Goal: Task Accomplishment & Management: Use online tool/utility

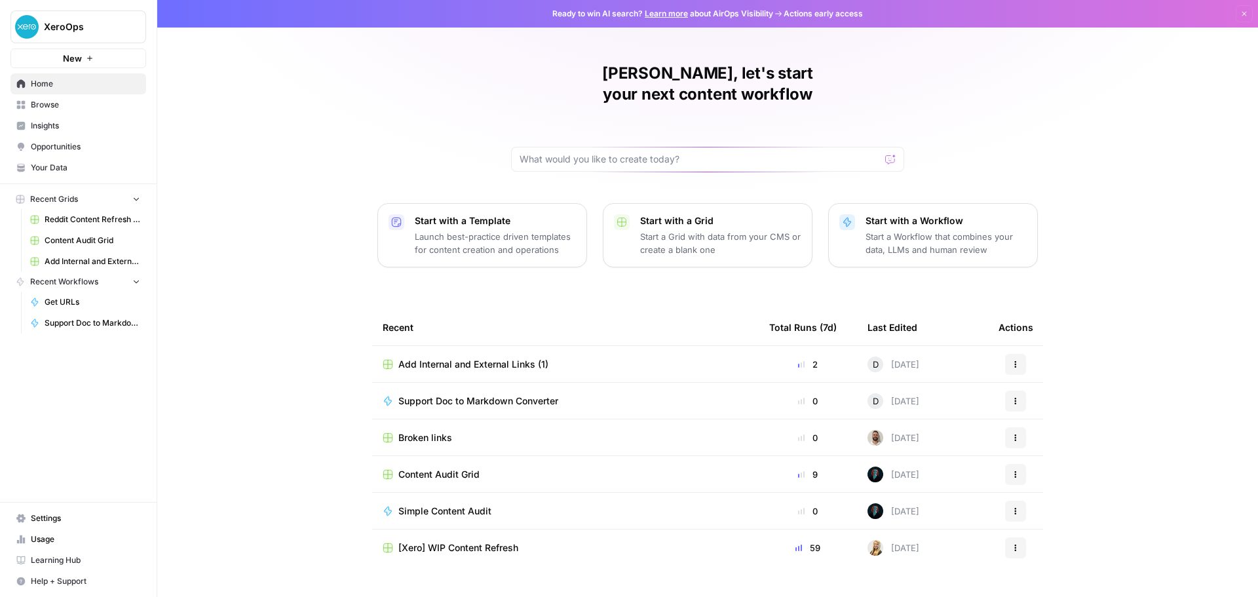
click at [245, 158] on div "David, let's start your next content workflow Start with a Template Launch best…" at bounding box center [707, 312] width 1101 height 624
click at [631, 358] on div "Add Internal and External Links (1)" at bounding box center [566, 364] width 366 height 13
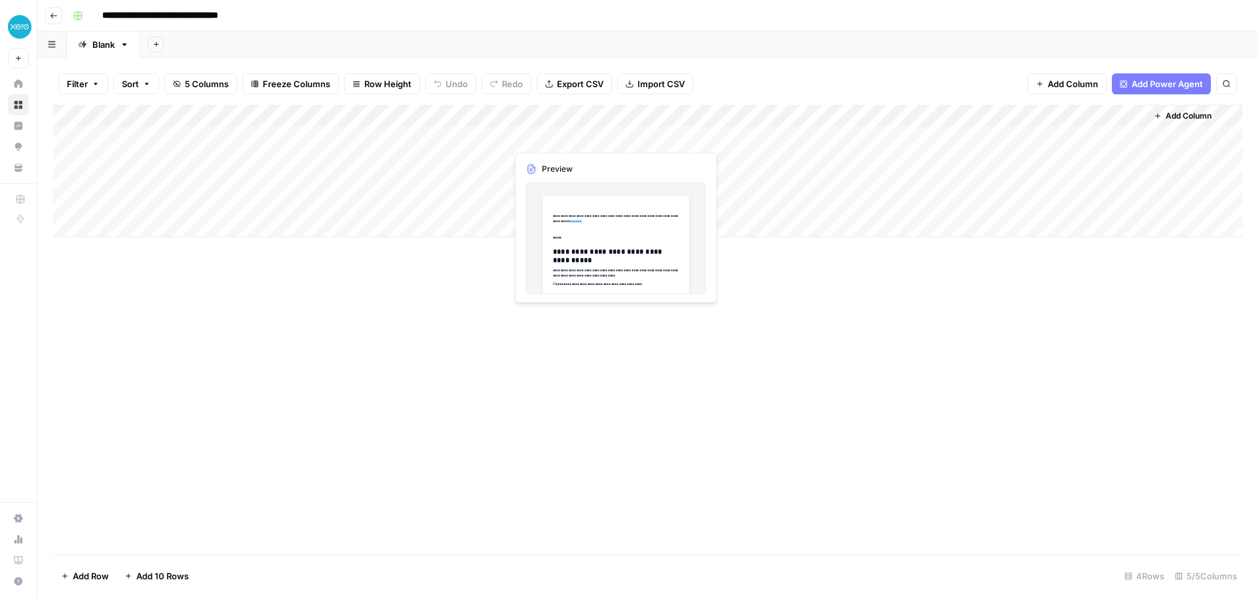
click at [615, 139] on div "Add Column" at bounding box center [647, 171] width 1189 height 132
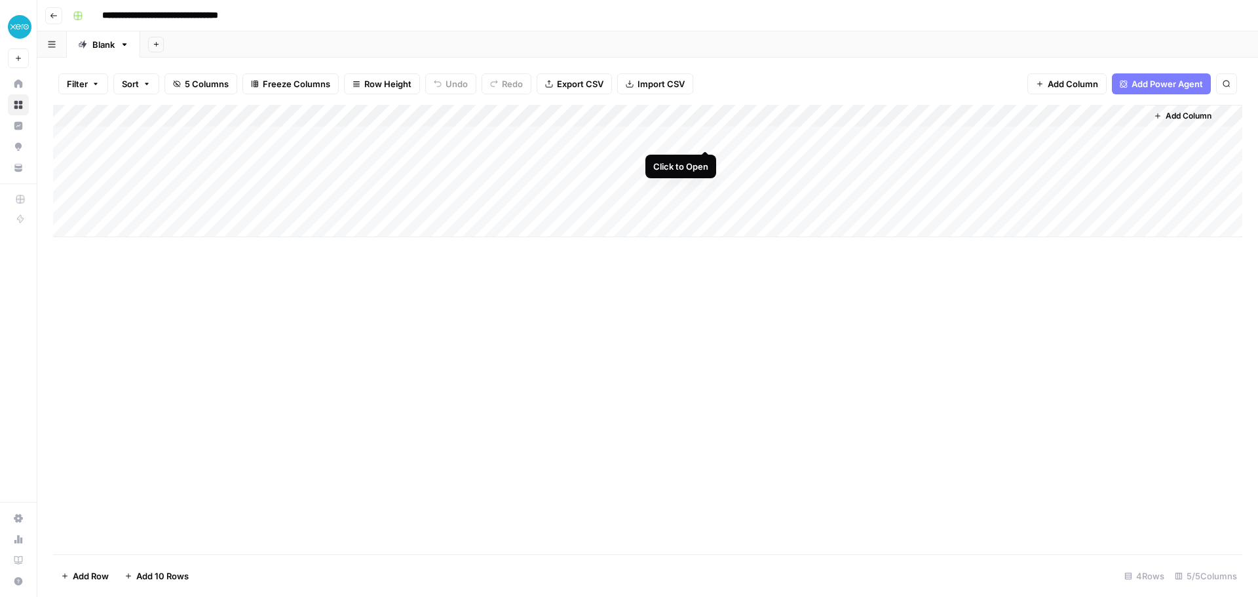
click at [703, 138] on div "Add Column" at bounding box center [647, 171] width 1189 height 132
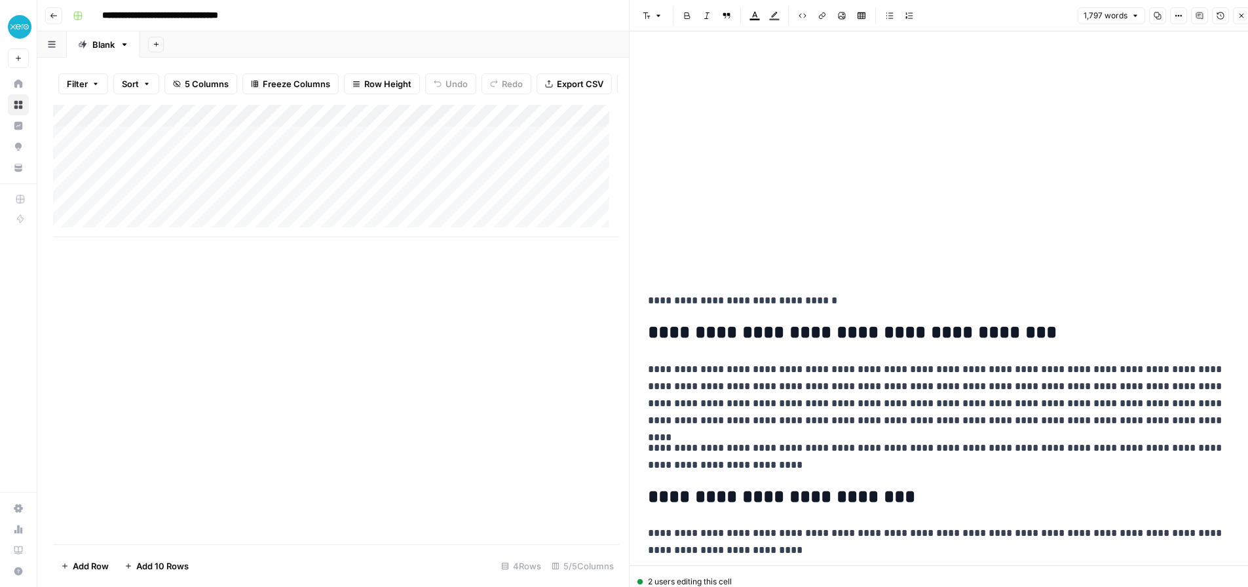
scroll to position [917, 0]
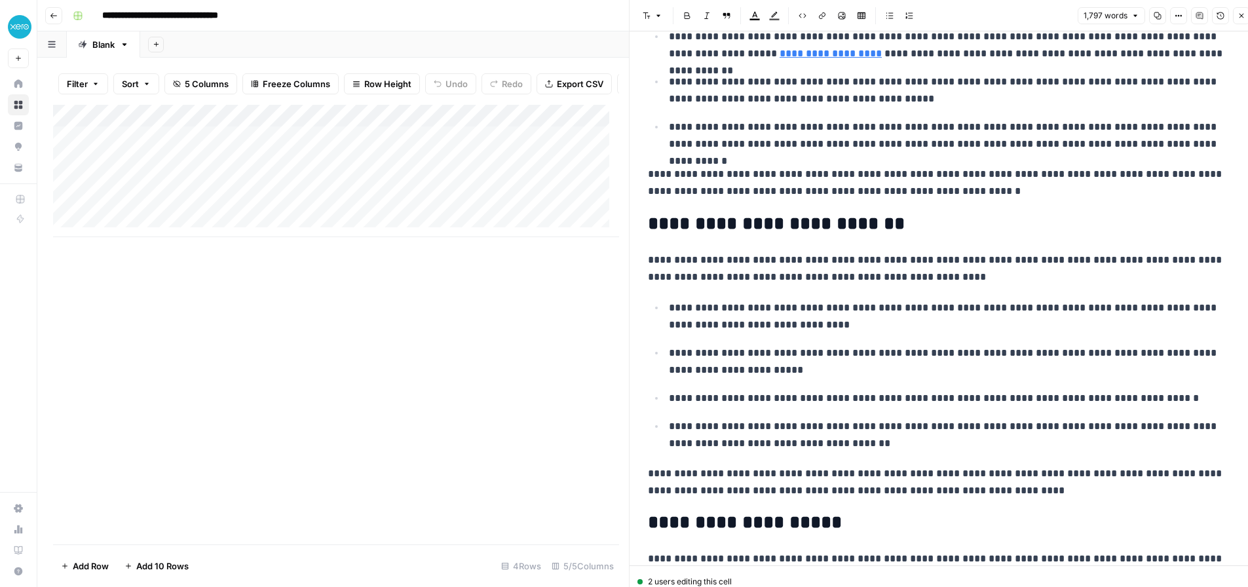
click at [1227, 18] on button "Version History" at bounding box center [1220, 15] width 17 height 17
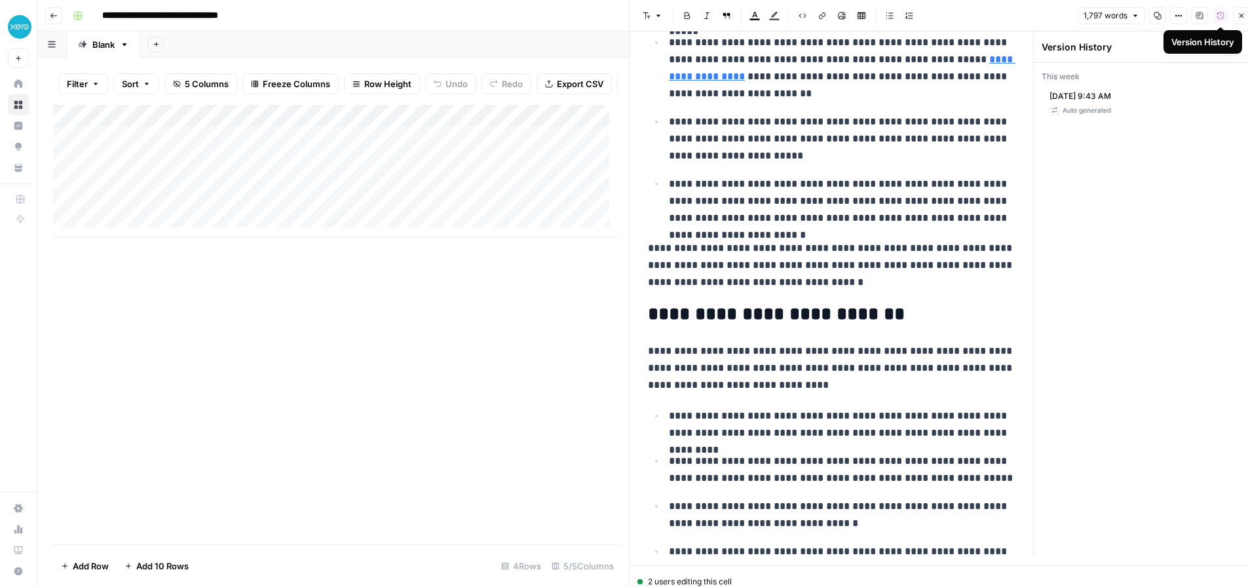
scroll to position [947, 0]
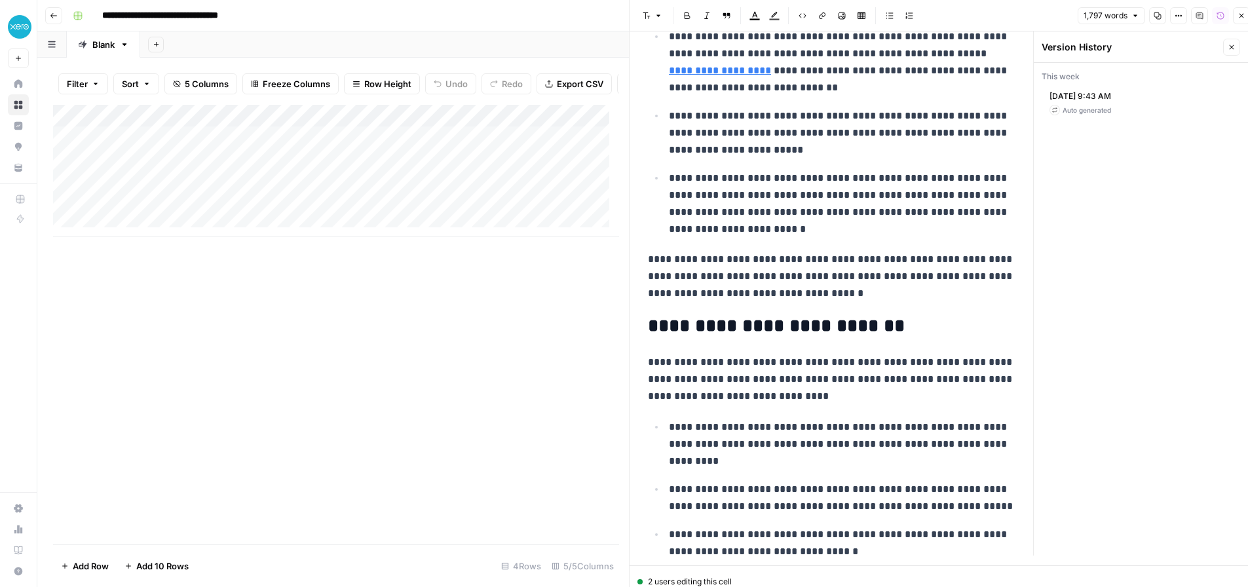
click at [1227, 18] on button "Version History" at bounding box center [1220, 15] width 17 height 17
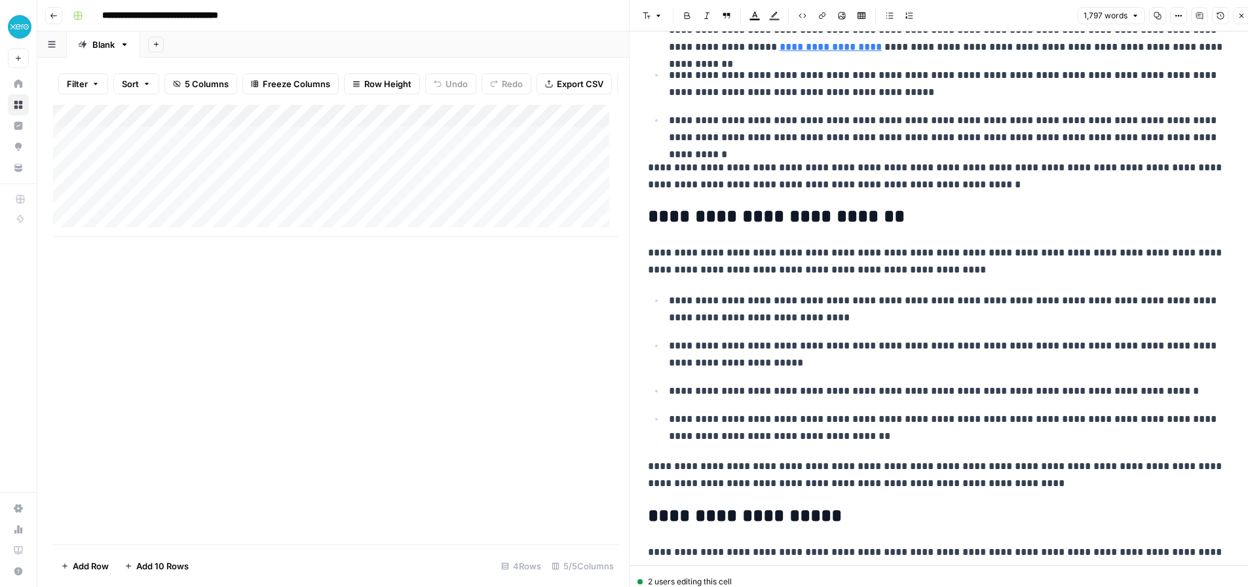
scroll to position [917, 0]
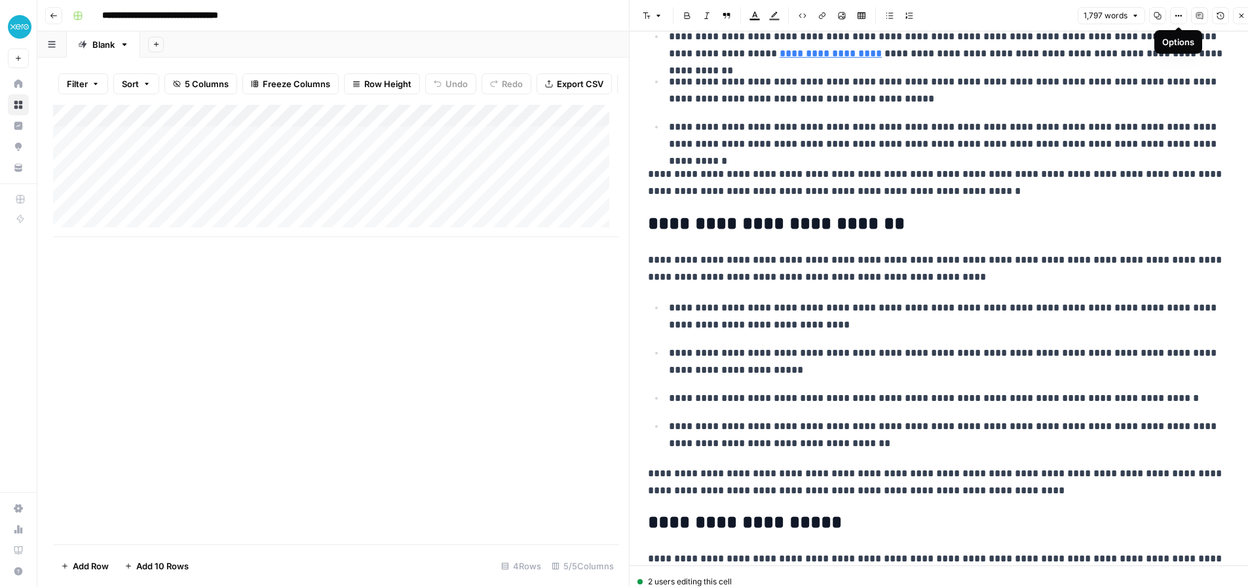
click at [1196, 12] on icon "button" at bounding box center [1200, 16] width 8 height 8
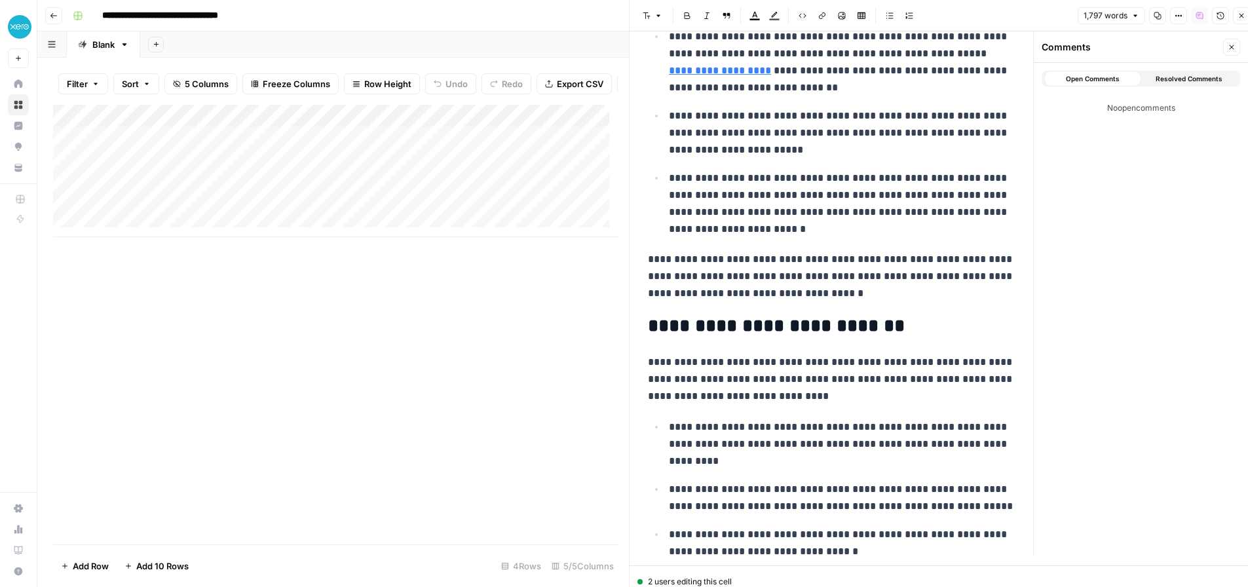
click at [1196, 12] on icon "button" at bounding box center [1200, 16] width 8 height 8
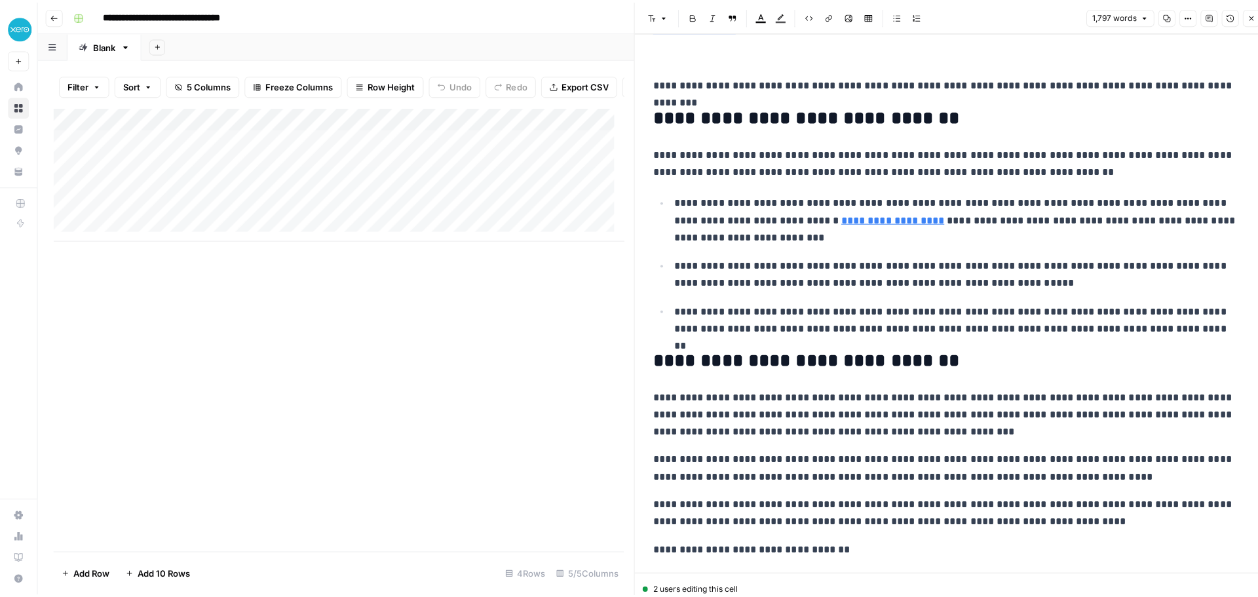
scroll to position [1442, 0]
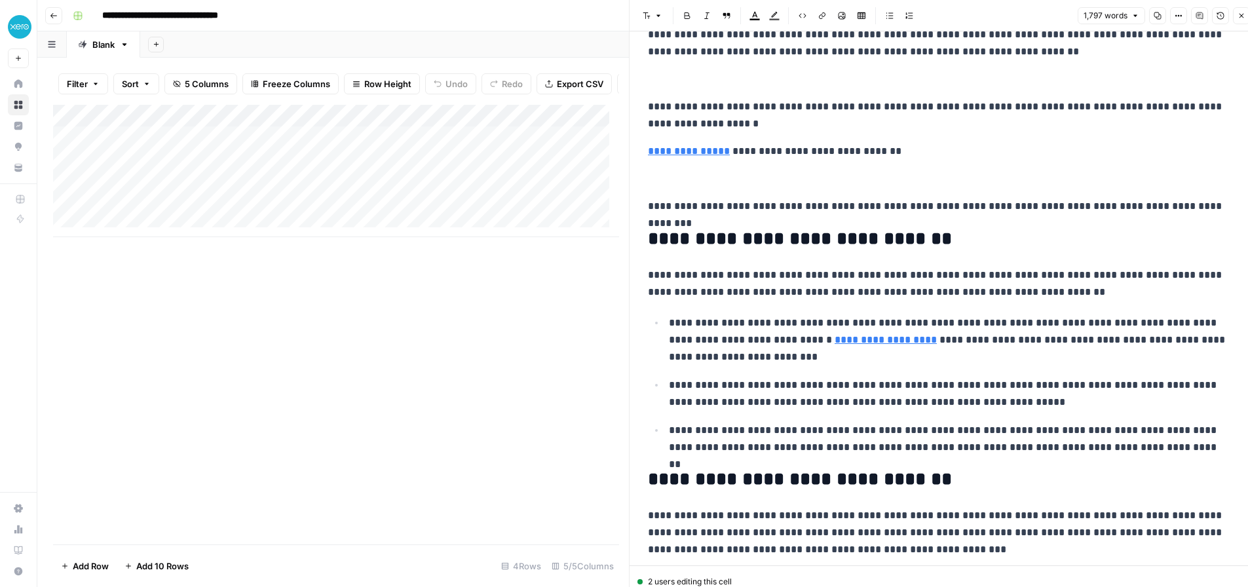
click at [1241, 13] on icon "button" at bounding box center [1242, 16] width 8 height 8
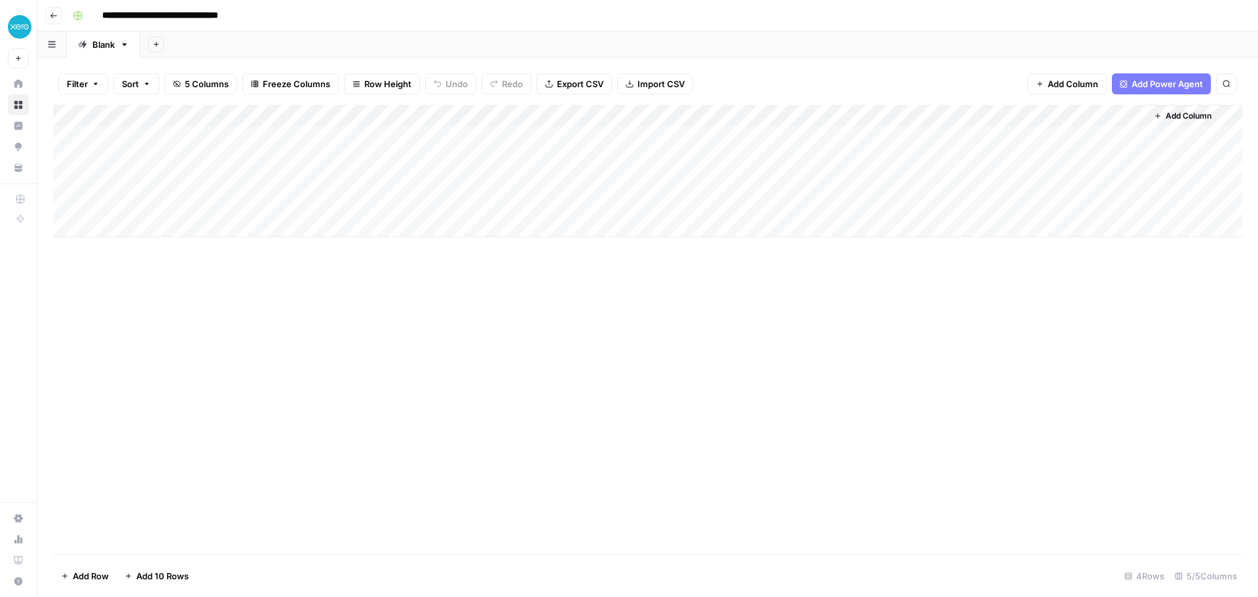
click at [481, 119] on div "Add Column" at bounding box center [647, 171] width 1189 height 132
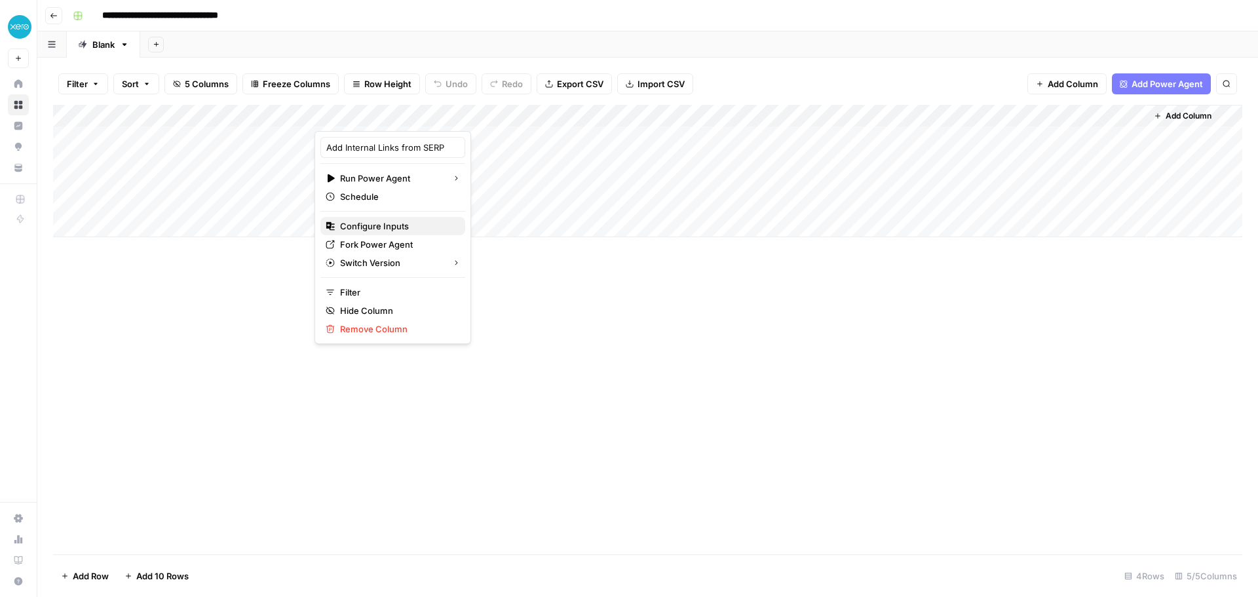
click at [408, 227] on span "Configure Inputs" at bounding box center [397, 226] width 115 height 13
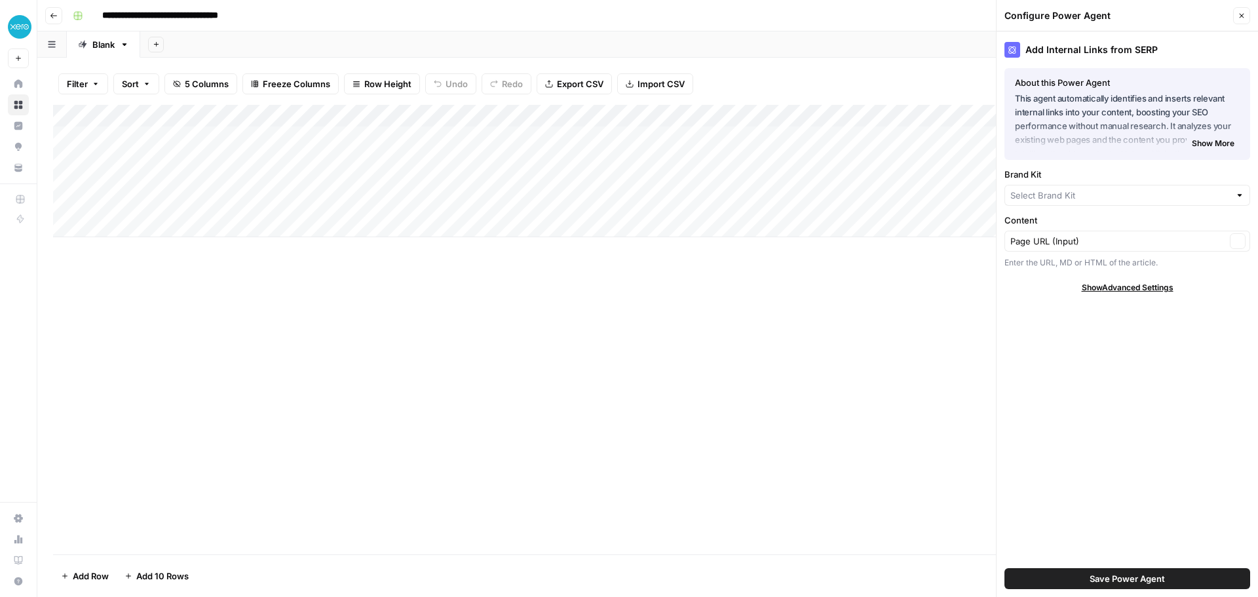
type input "Xero - [AU]"
click at [1123, 287] on span "Show Advanced Settings" at bounding box center [1128, 288] width 92 height 12
click at [1106, 321] on div "Default" at bounding box center [1128, 327] width 246 height 21
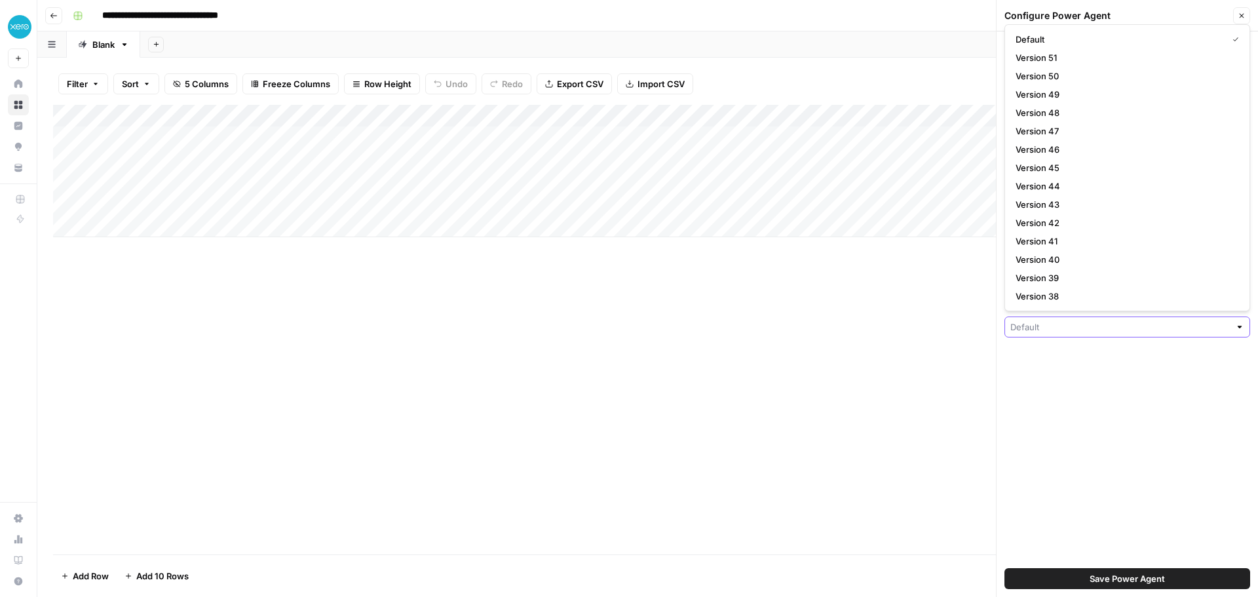
click at [1102, 332] on input "Version" at bounding box center [1121, 326] width 220 height 13
type input "Default"
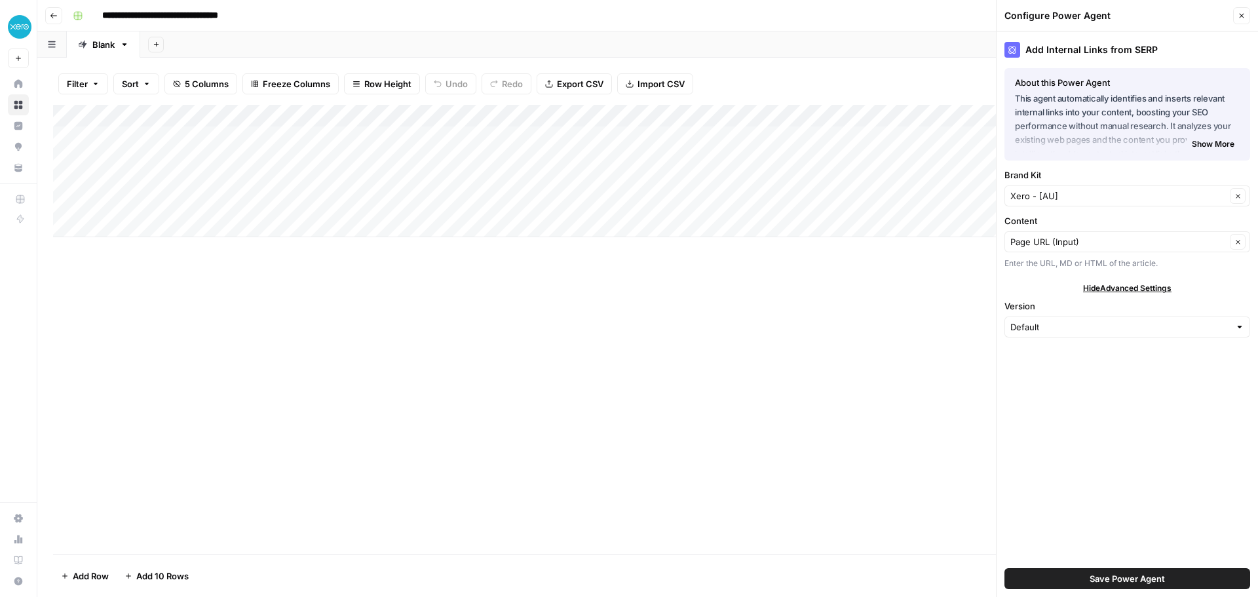
click at [1086, 377] on div "Add Internal Links from SERP About this Power Agent This agent automatically id…" at bounding box center [1127, 314] width 261 height 566
click at [1208, 143] on span "Show More" at bounding box center [1213, 144] width 43 height 12
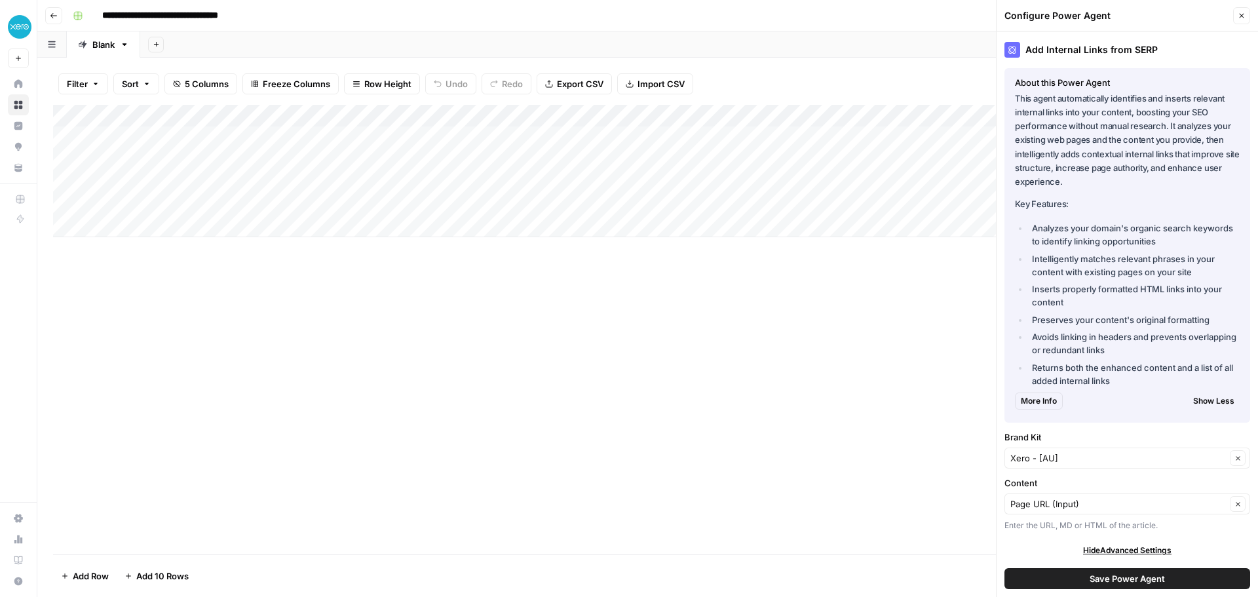
drag, startPoint x: 1043, startPoint y: 135, endPoint x: 1089, endPoint y: 235, distance: 109.4
click at [1089, 235] on div "This agent automatically identifies and inserts relevant internal links into yo…" at bounding box center [1127, 240] width 225 height 296
click at [1089, 236] on li "Analyzes your domain's organic search keywords to identify linking opportunities" at bounding box center [1134, 235] width 211 height 26
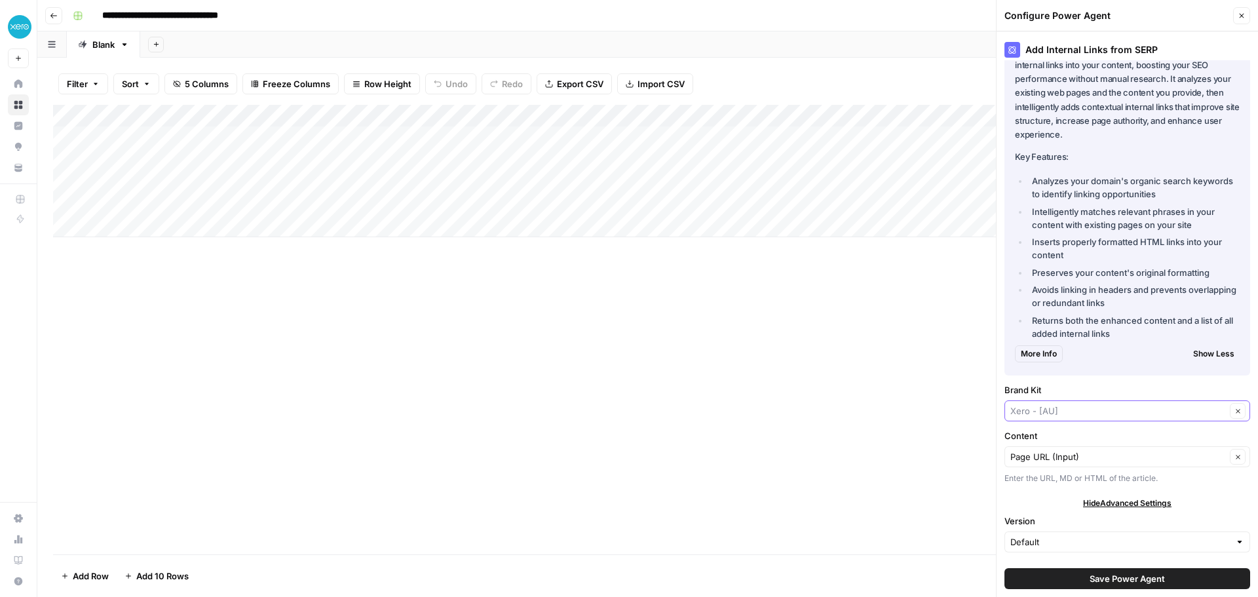
click at [1068, 415] on input "Brand Kit" at bounding box center [1119, 410] width 216 height 13
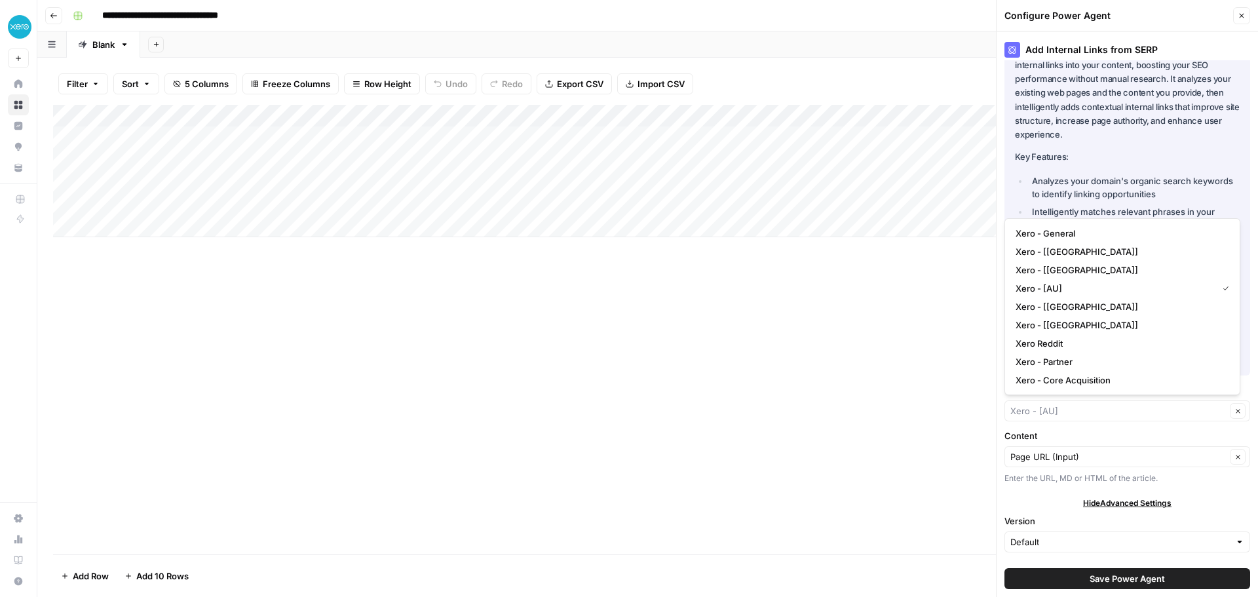
click at [1099, 186] on li "Analyzes your domain's organic search keywords to identify linking opportunities" at bounding box center [1134, 187] width 211 height 26
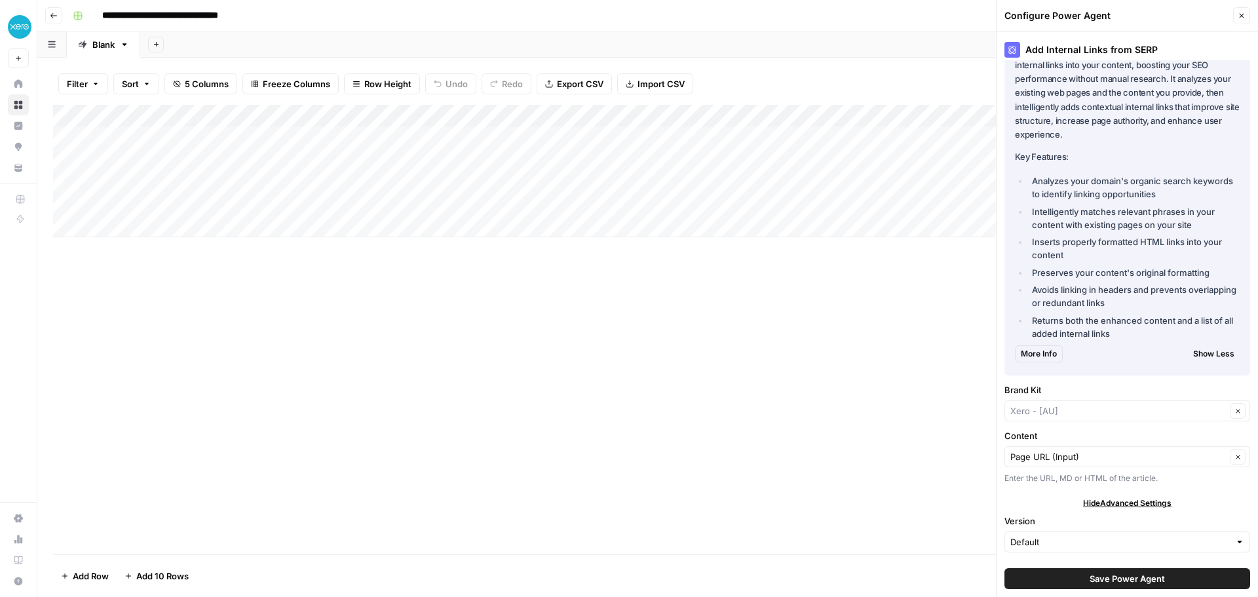
click at [1074, 466] on div "Page URL (Input) Clear" at bounding box center [1128, 456] width 246 height 21
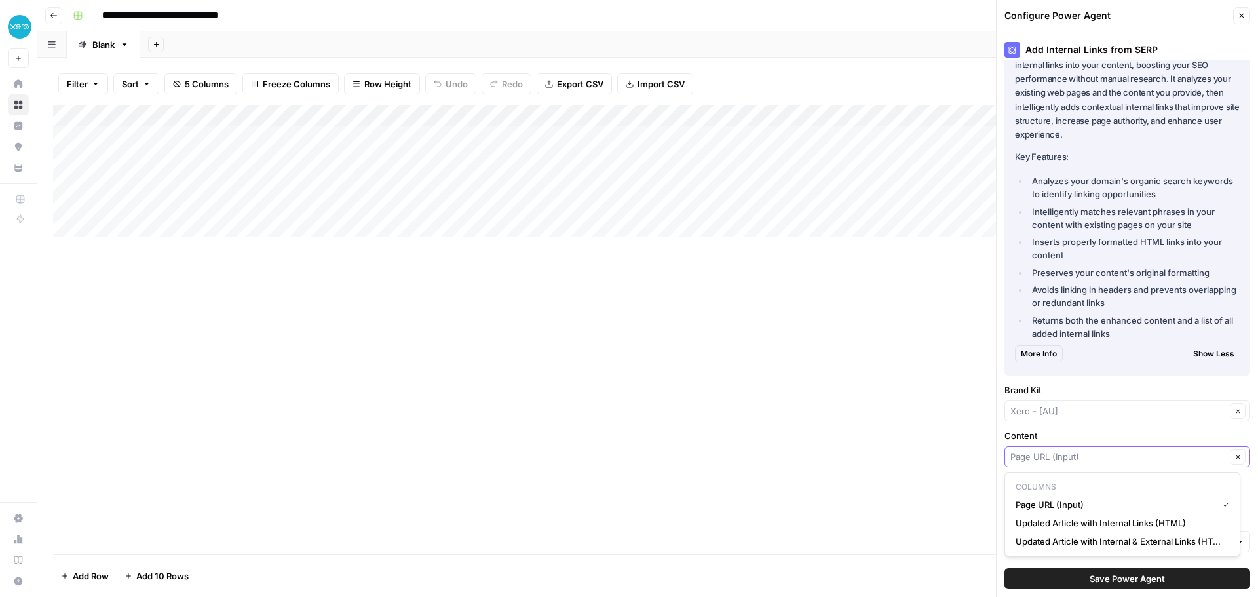
click at [1077, 458] on input "Content" at bounding box center [1119, 456] width 216 height 13
type input "Page URL (Input)"
click at [1111, 121] on p "This agent automatically identifies and inserts relevant internal links into yo…" at bounding box center [1127, 93] width 225 height 97
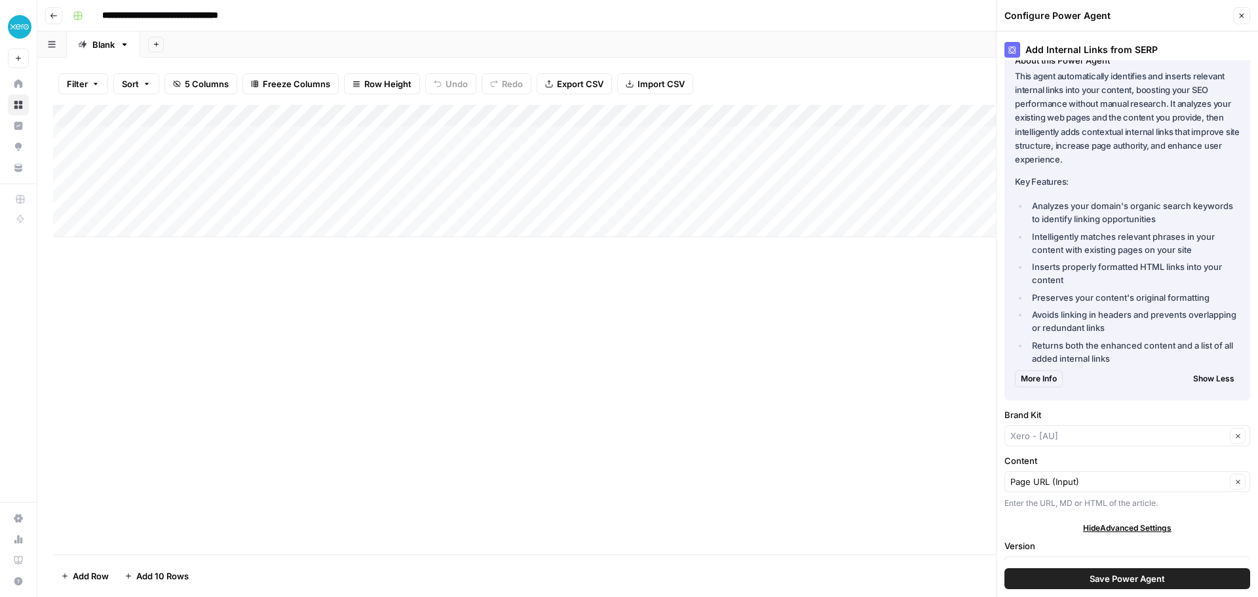
scroll to position [0, 0]
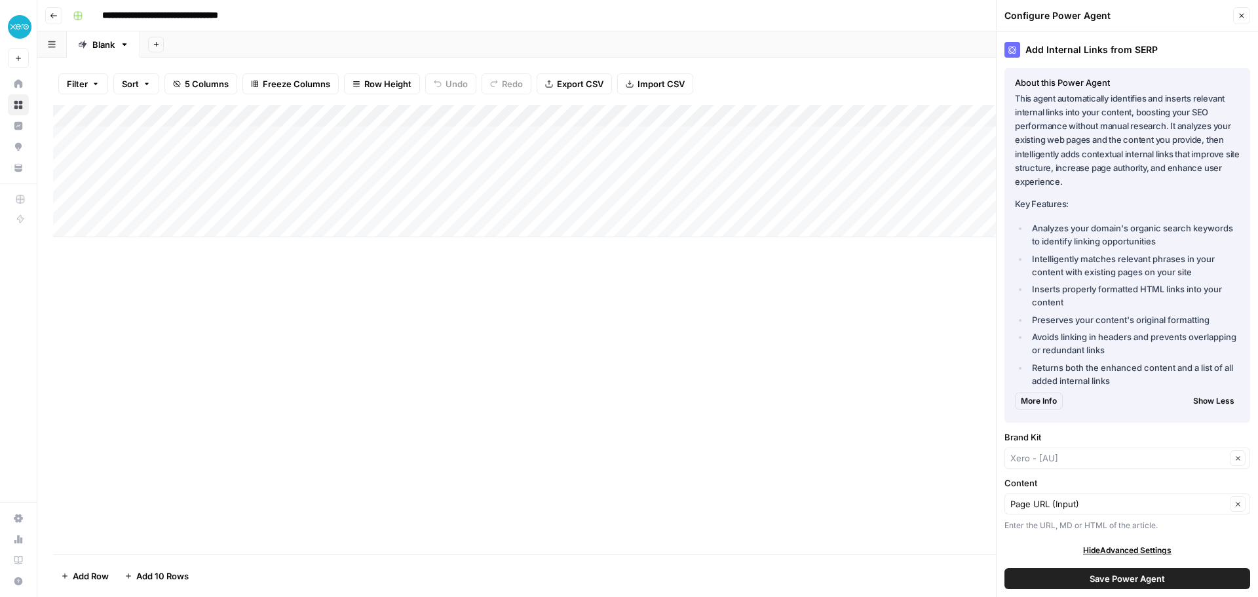
click at [1043, 404] on span "More Info" at bounding box center [1039, 401] width 36 height 12
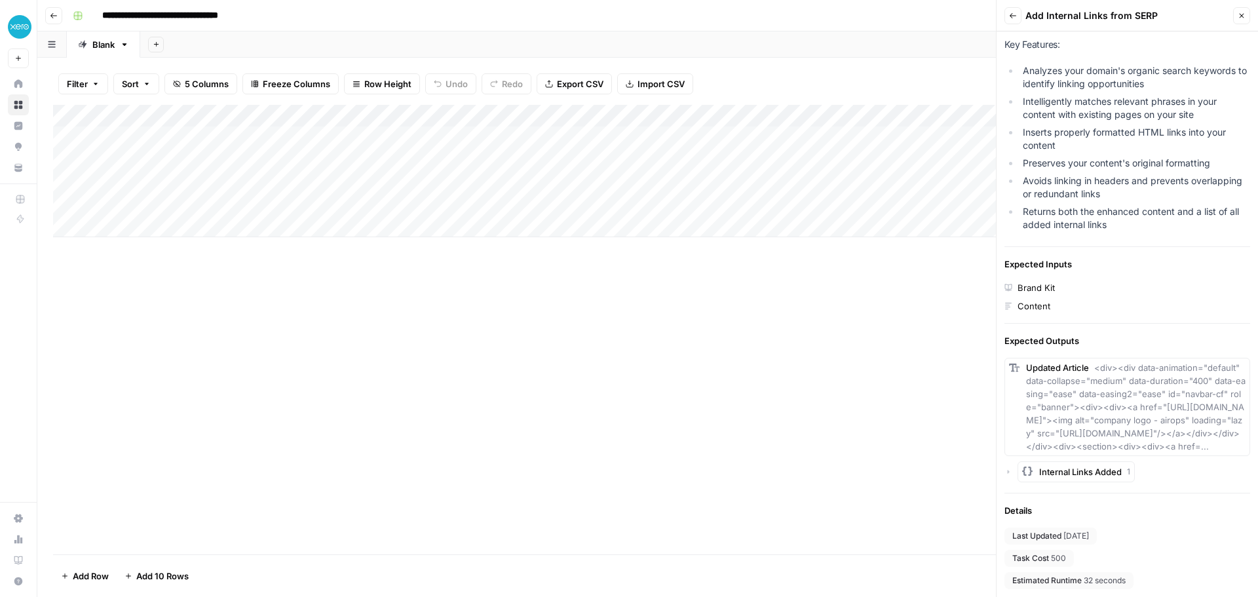
scroll to position [207, 0]
click at [1030, 281] on div "Brand Kit" at bounding box center [1036, 287] width 37 height 13
click at [1024, 299] on div "Content" at bounding box center [1034, 305] width 33 height 13
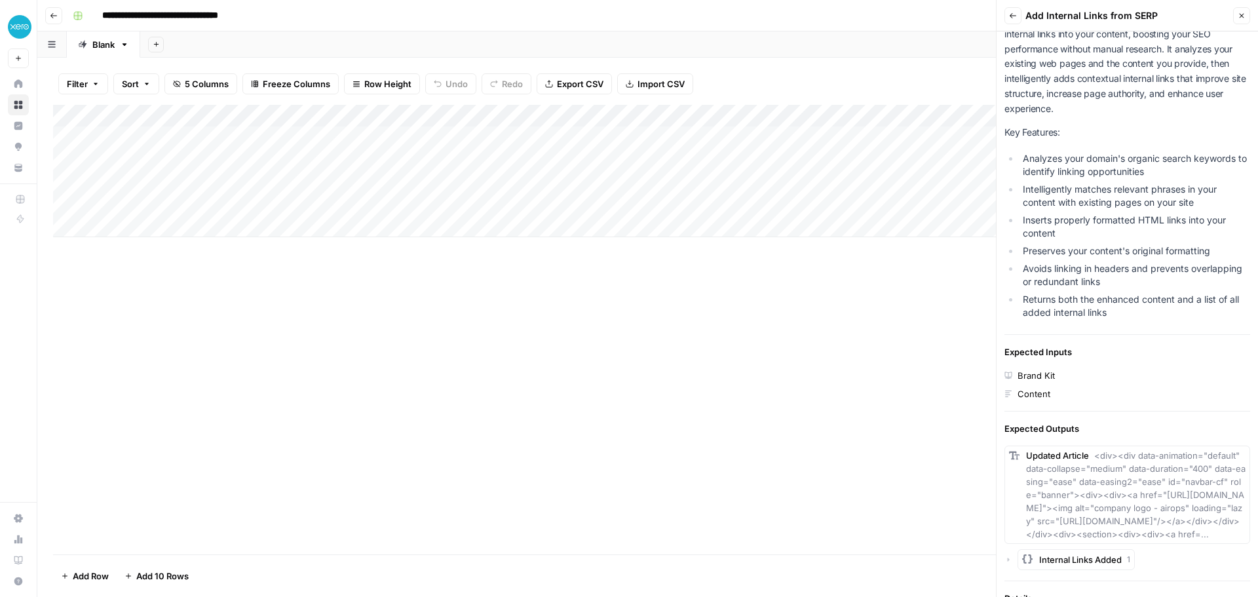
scroll to position [0, 0]
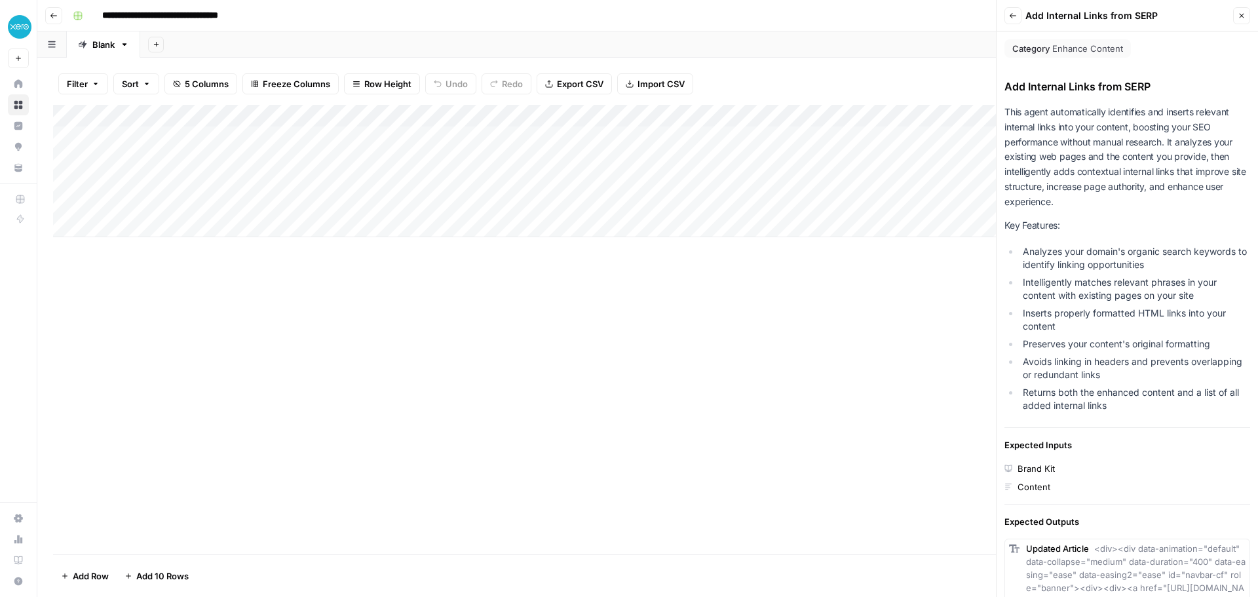
click at [537, 42] on div "Add Sheet" at bounding box center [699, 44] width 1118 height 26
drag, startPoint x: 386, startPoint y: 115, endPoint x: 325, endPoint y: 282, distance: 177.9
click at [325, 282] on div "Add Column" at bounding box center [647, 330] width 1189 height 450
click at [928, 47] on div "Add Sheet" at bounding box center [699, 44] width 1118 height 26
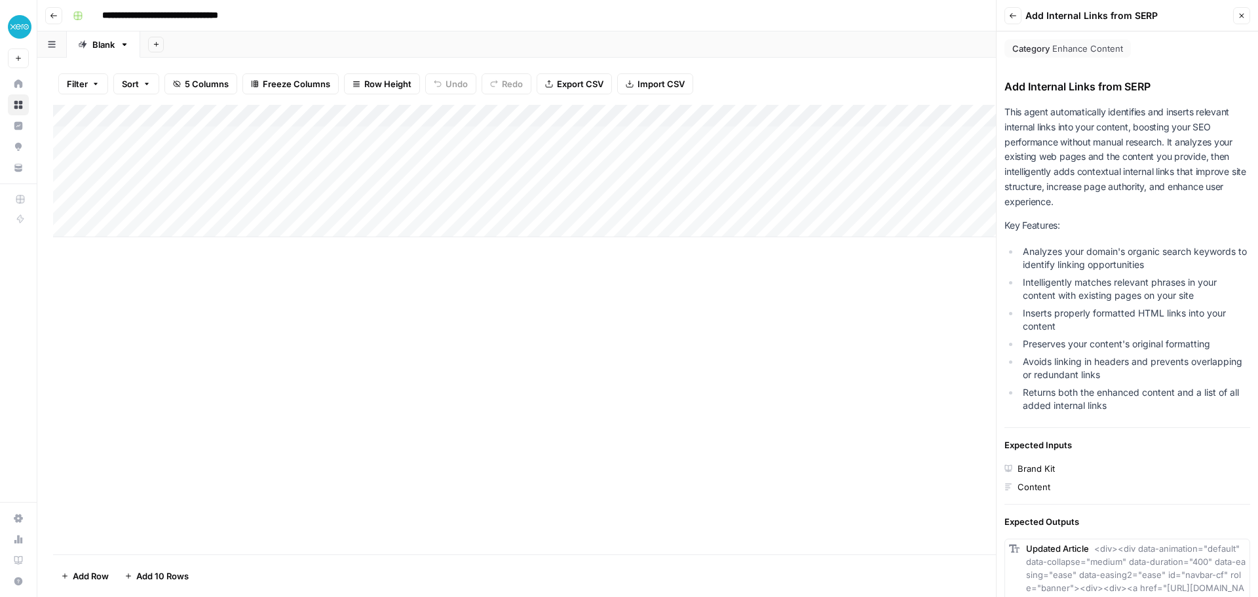
click at [1243, 19] on icon "button" at bounding box center [1242, 16] width 8 height 8
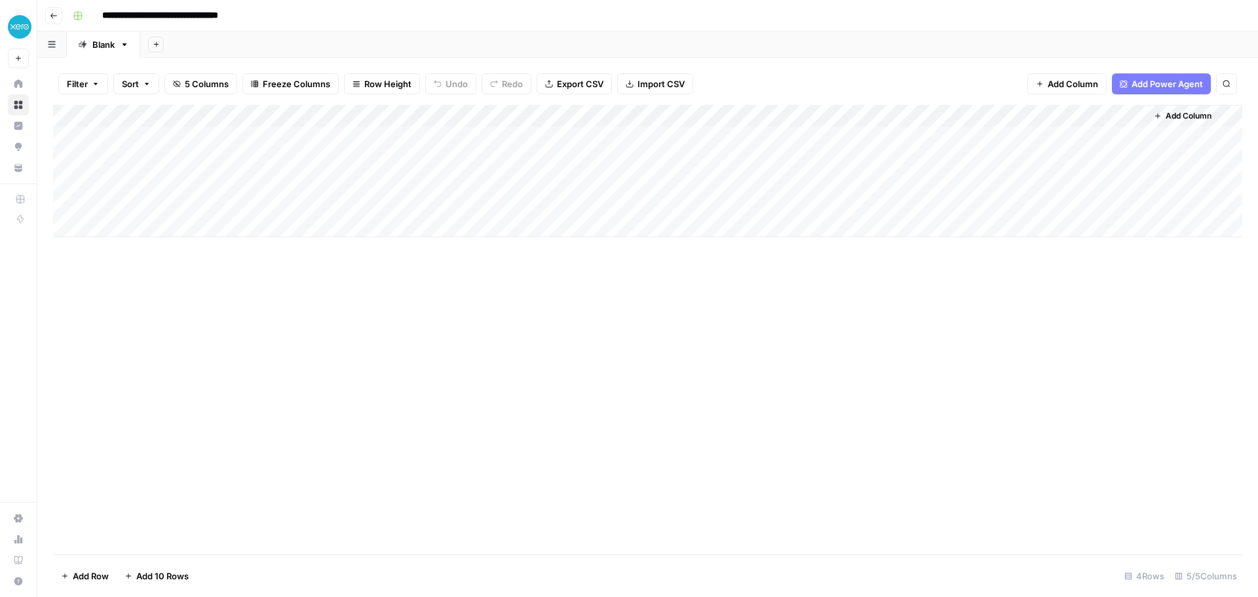
click at [62, 47] on button "button" at bounding box center [51, 44] width 29 height 26
click at [52, 19] on icon "button" at bounding box center [54, 16] width 8 height 8
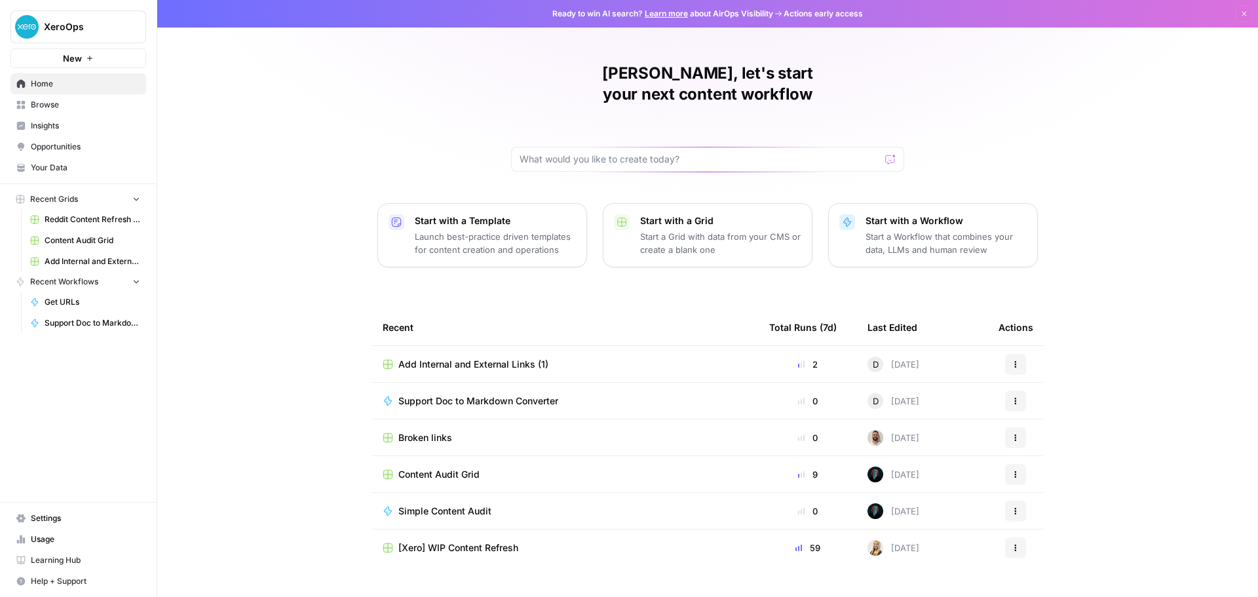
click at [1012, 360] on icon "button" at bounding box center [1016, 364] width 8 height 8
click at [1031, 399] on span "Delete" at bounding box center [1078, 403] width 105 height 13
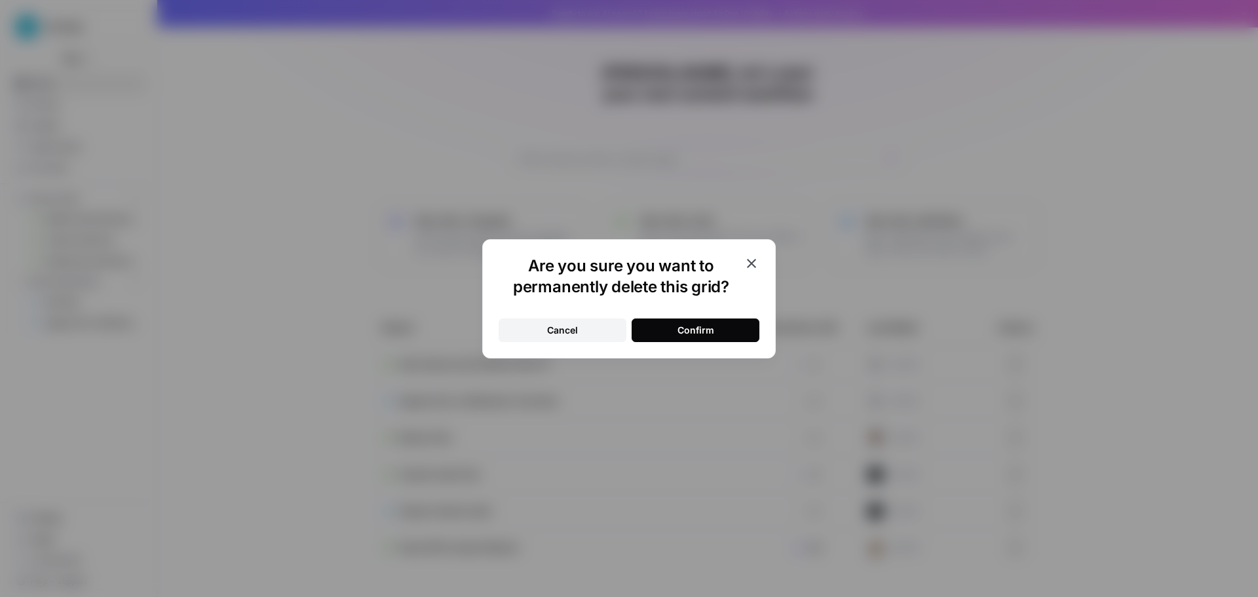
click at [696, 330] on div "Confirm" at bounding box center [696, 330] width 37 height 13
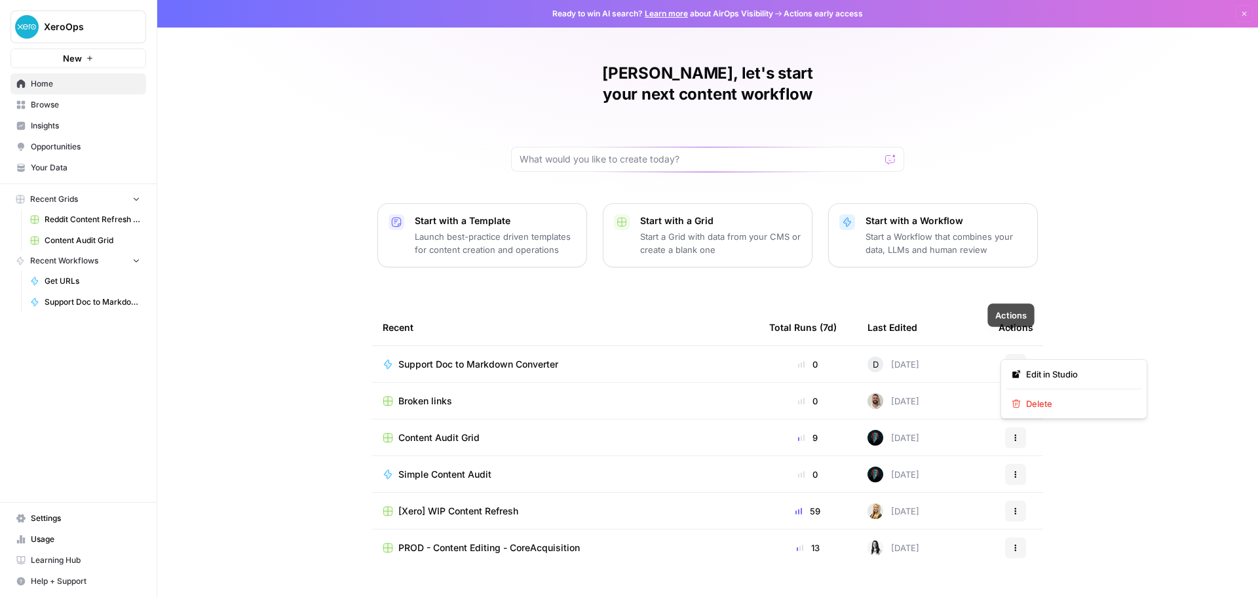
click at [1016, 354] on button "Actions" at bounding box center [1015, 364] width 21 height 21
click at [1107, 328] on div "David, let's start your next content workflow Start with a Template Launch best…" at bounding box center [707, 312] width 1101 height 624
click at [1012, 397] on icon "button" at bounding box center [1016, 401] width 8 height 8
click at [1110, 343] on div "David, let's start your next content workflow Start with a Template Launch best…" at bounding box center [707, 312] width 1101 height 624
click at [410, 395] on span "Broken links" at bounding box center [425, 401] width 54 height 13
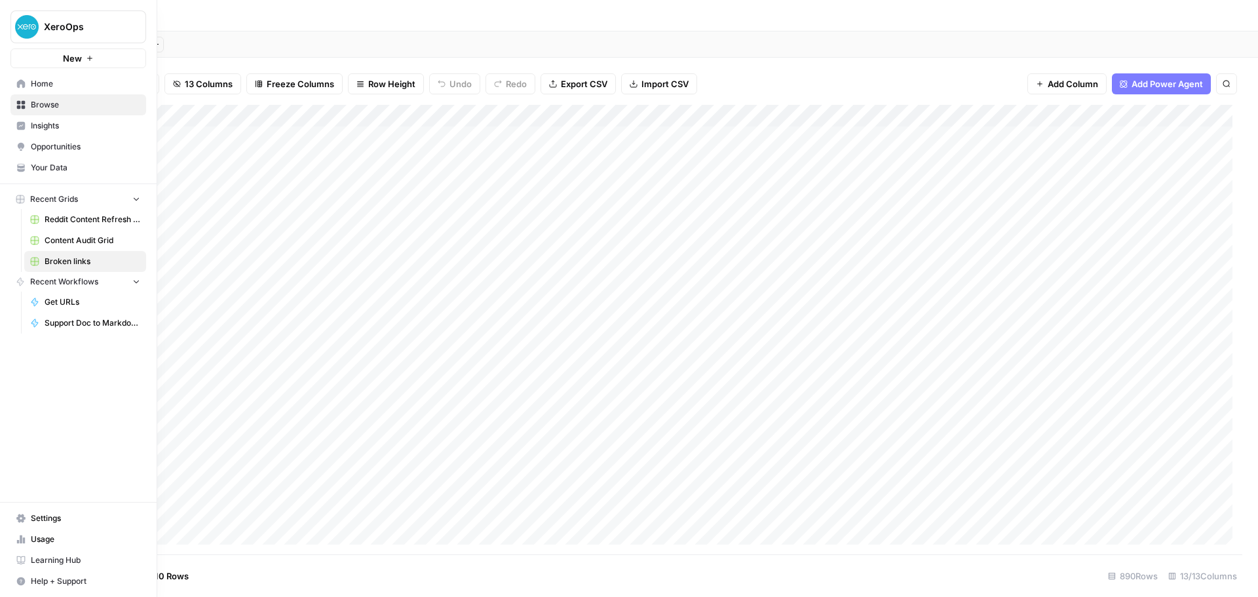
click at [27, 83] on link "Home" at bounding box center [78, 83] width 136 height 21
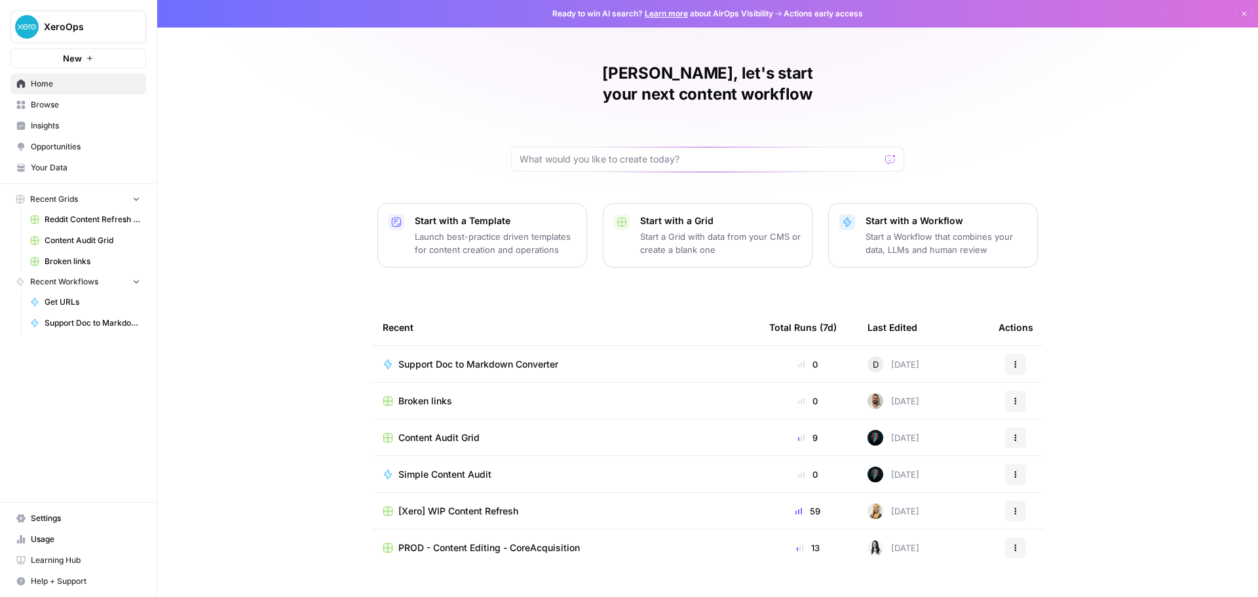
click at [62, 126] on span "Insights" at bounding box center [85, 126] width 109 height 12
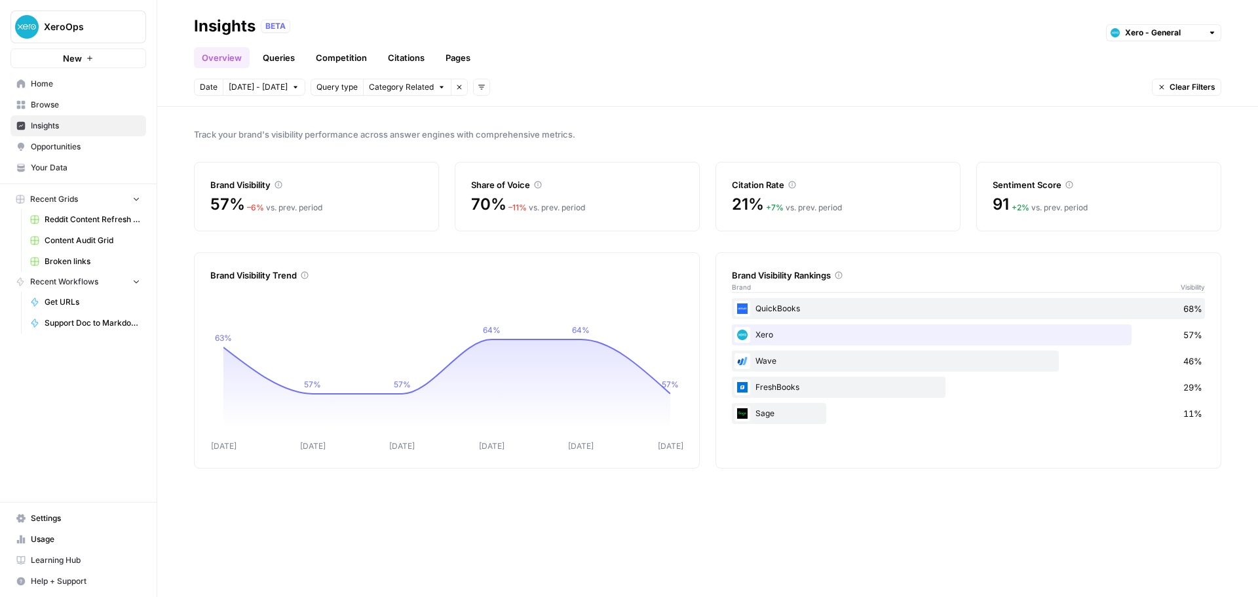
click at [453, 55] on link "Pages" at bounding box center [458, 57] width 41 height 21
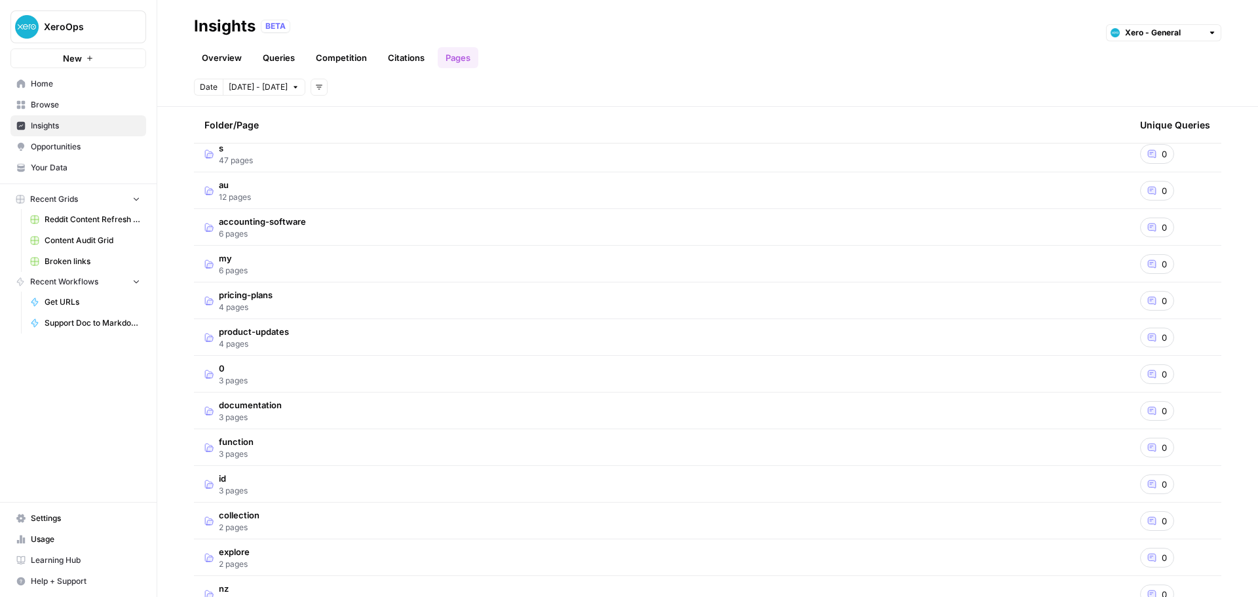
scroll to position [66, 0]
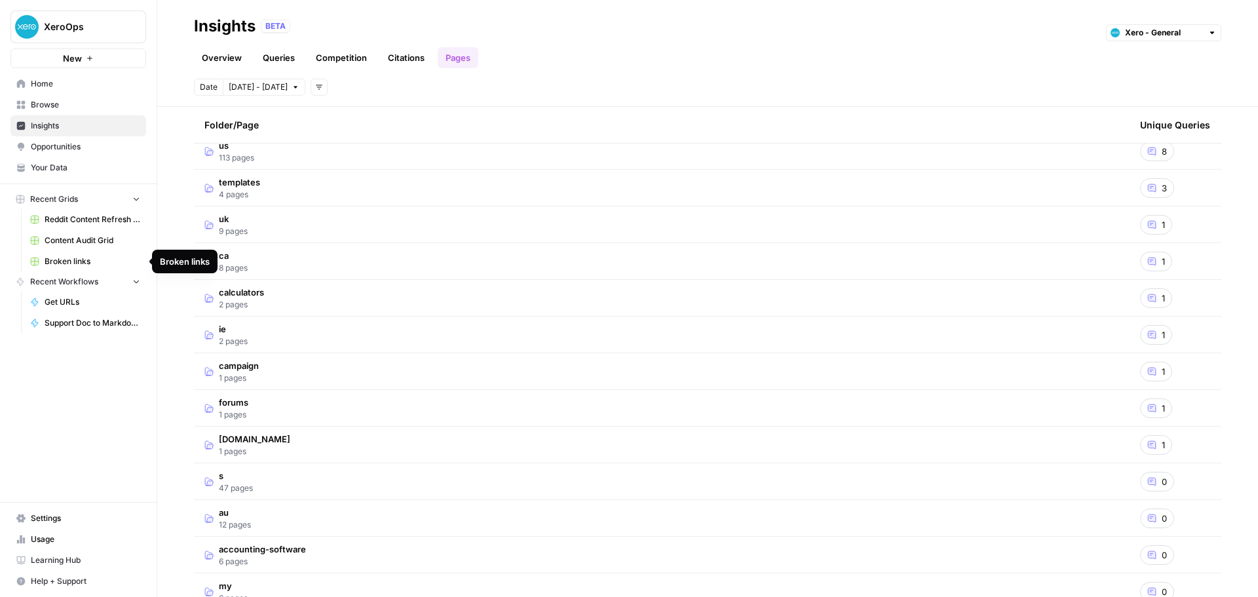
click at [83, 166] on span "Your Data" at bounding box center [85, 168] width 109 height 12
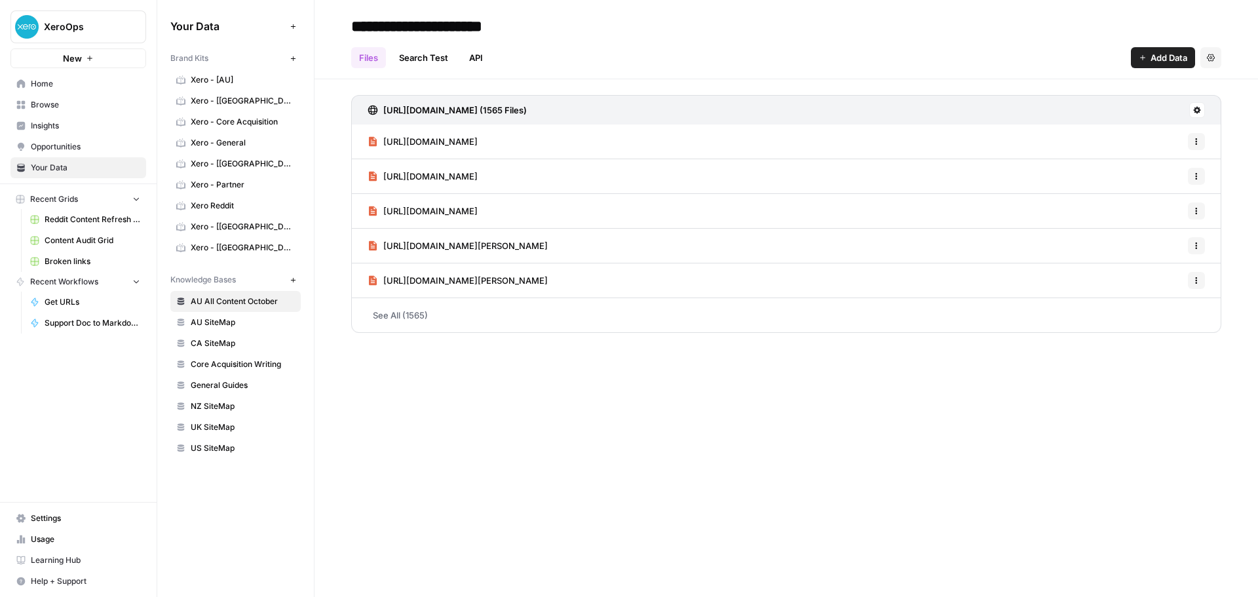
click at [231, 278] on span "Knowledge Bases" at bounding box center [203, 280] width 66 height 12
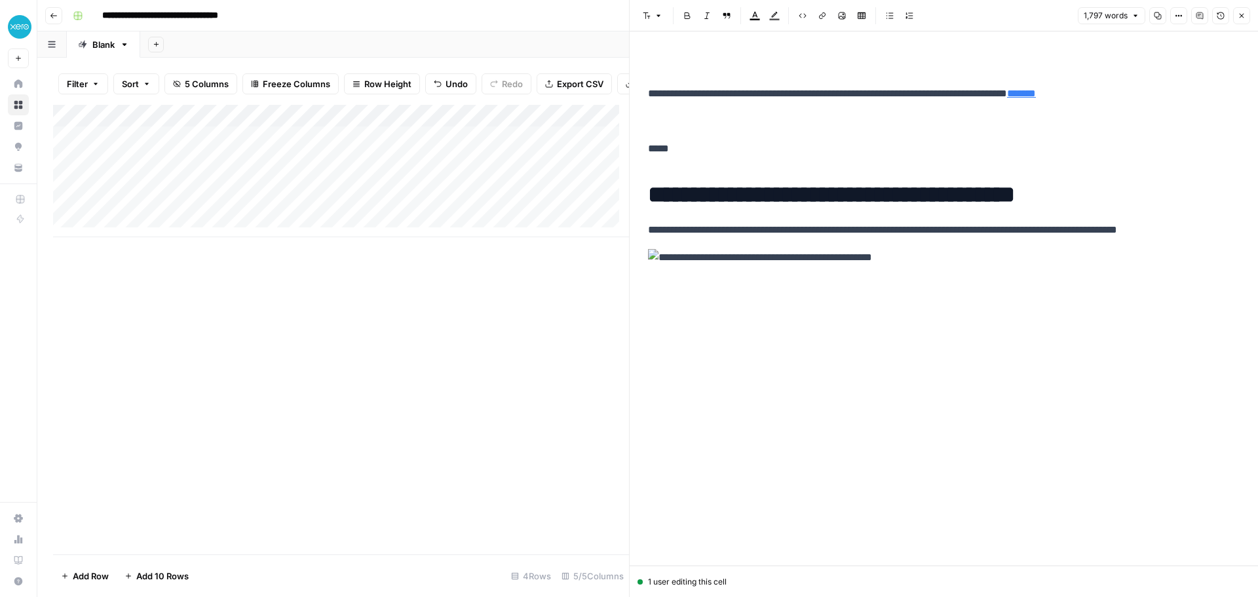
scroll to position [3202, 0]
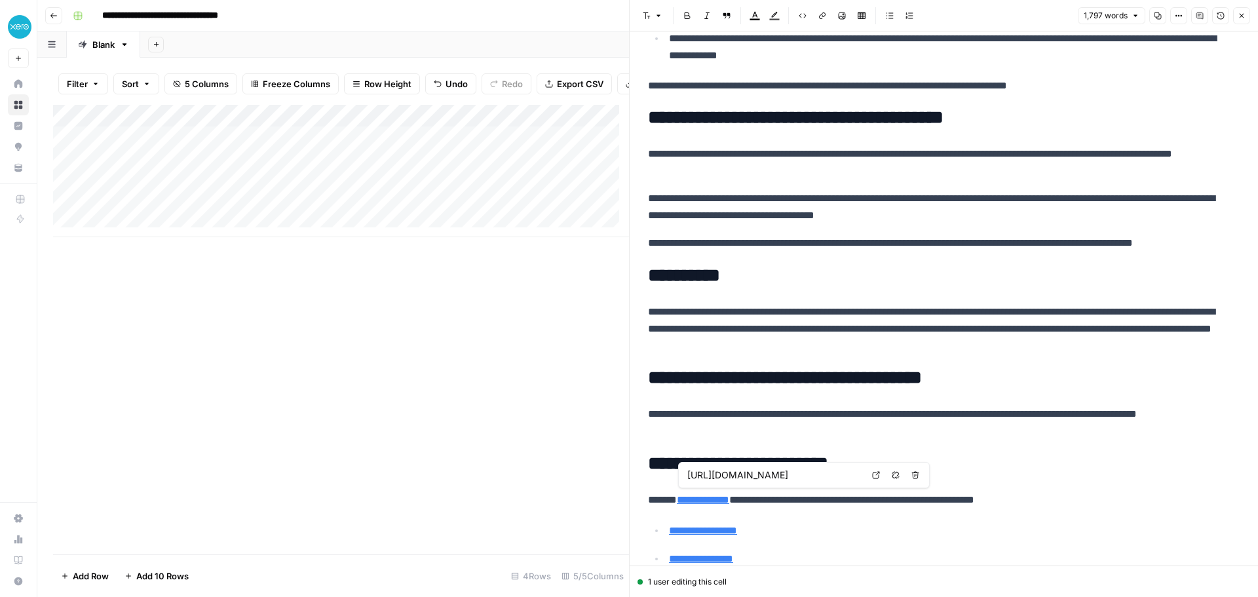
click at [727, 497] on link "**********" at bounding box center [703, 500] width 52 height 10
click at [817, 321] on p "**********" at bounding box center [939, 328] width 582 height 51
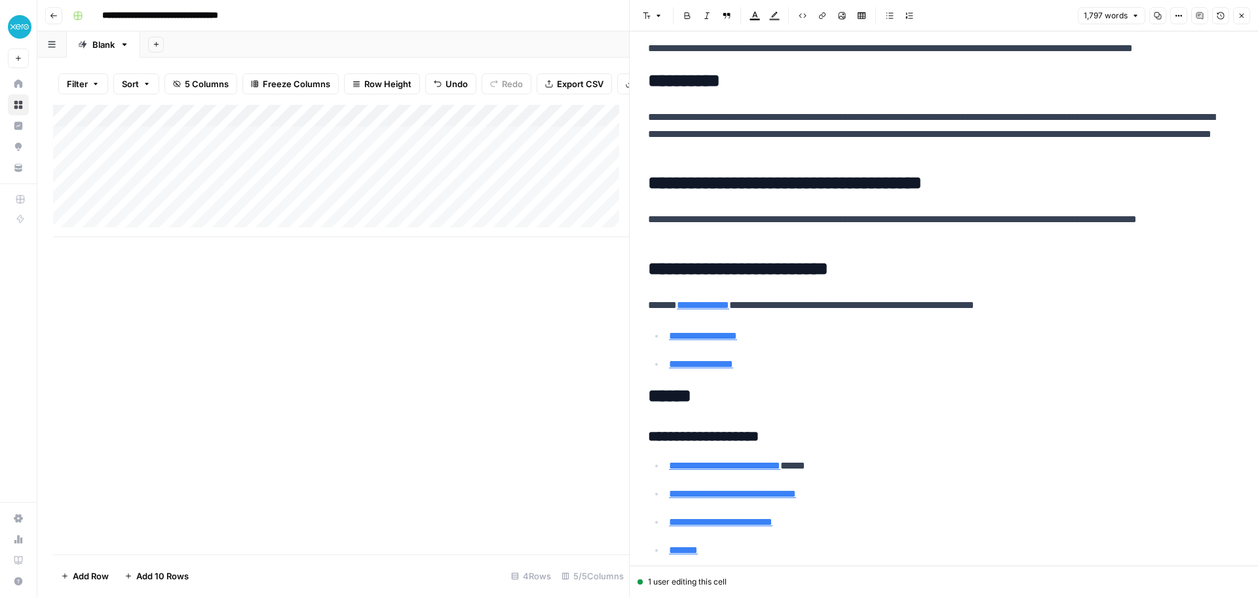
scroll to position [3464, 0]
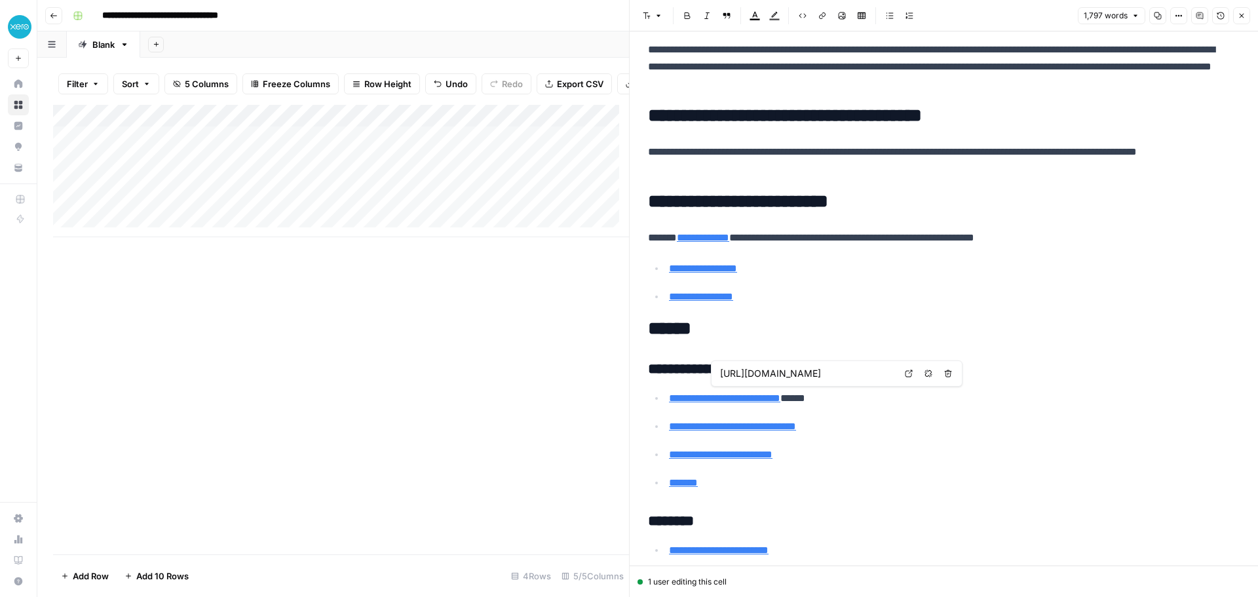
click at [781, 397] on link "**********" at bounding box center [742, 398] width 75 height 10
click at [793, 427] on link "**********" at bounding box center [732, 426] width 127 height 10
type input "[URL][DOMAIN_NAME]"
click at [781, 398] on link "**********" at bounding box center [742, 398] width 75 height 10
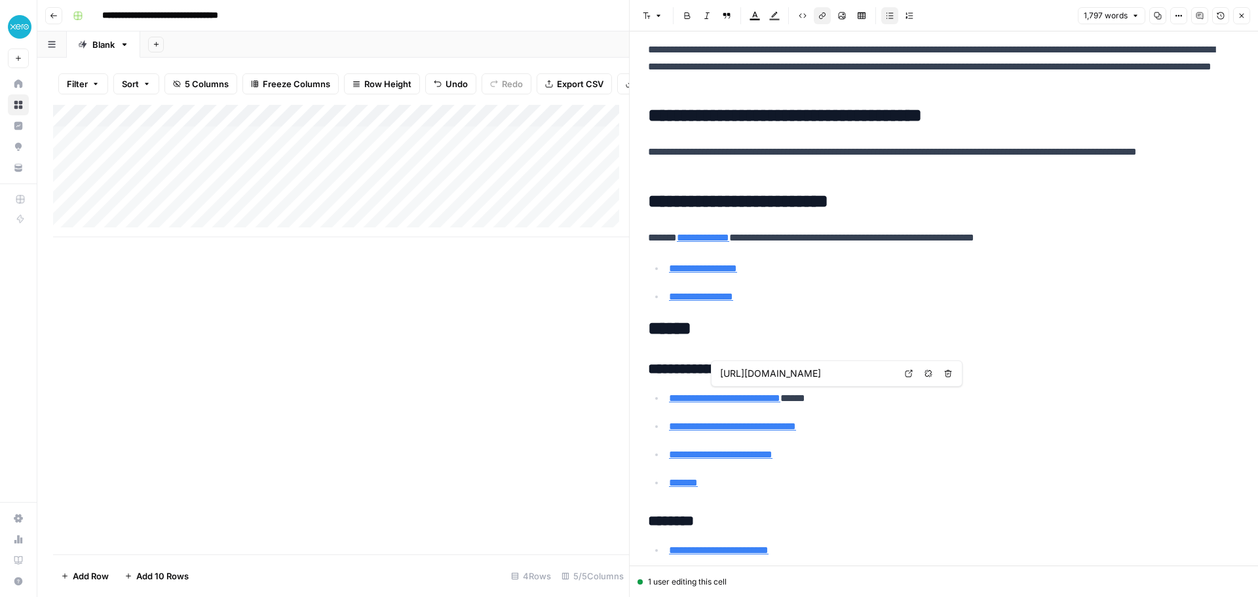
click at [881, 375] on input "[URL][DOMAIN_NAME]" at bounding box center [807, 373] width 174 height 13
drag, startPoint x: 881, startPoint y: 374, endPoint x: 916, endPoint y: 373, distance: 34.8
click at [916, 373] on div "[URL][DOMAIN_NAME] Open in a new tab Remove link Remove link and delete text" at bounding box center [837, 373] width 252 height 26
click at [887, 421] on p "**********" at bounding box center [954, 426] width 571 height 17
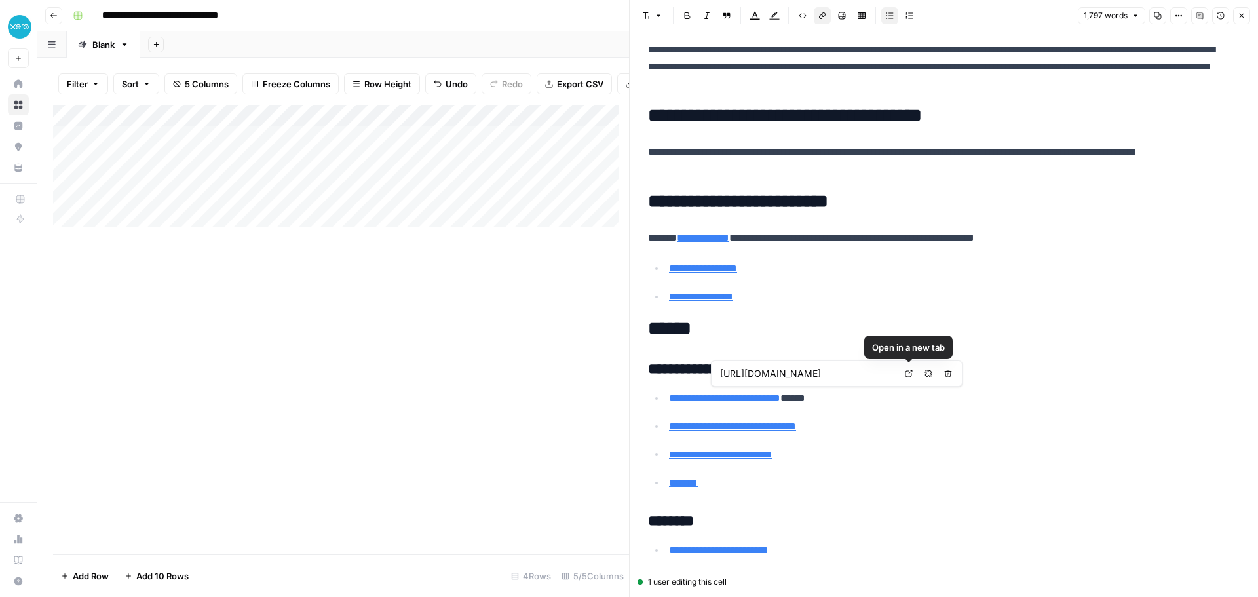
scroll to position [0, 0]
click at [738, 450] on link "**********" at bounding box center [721, 455] width 104 height 10
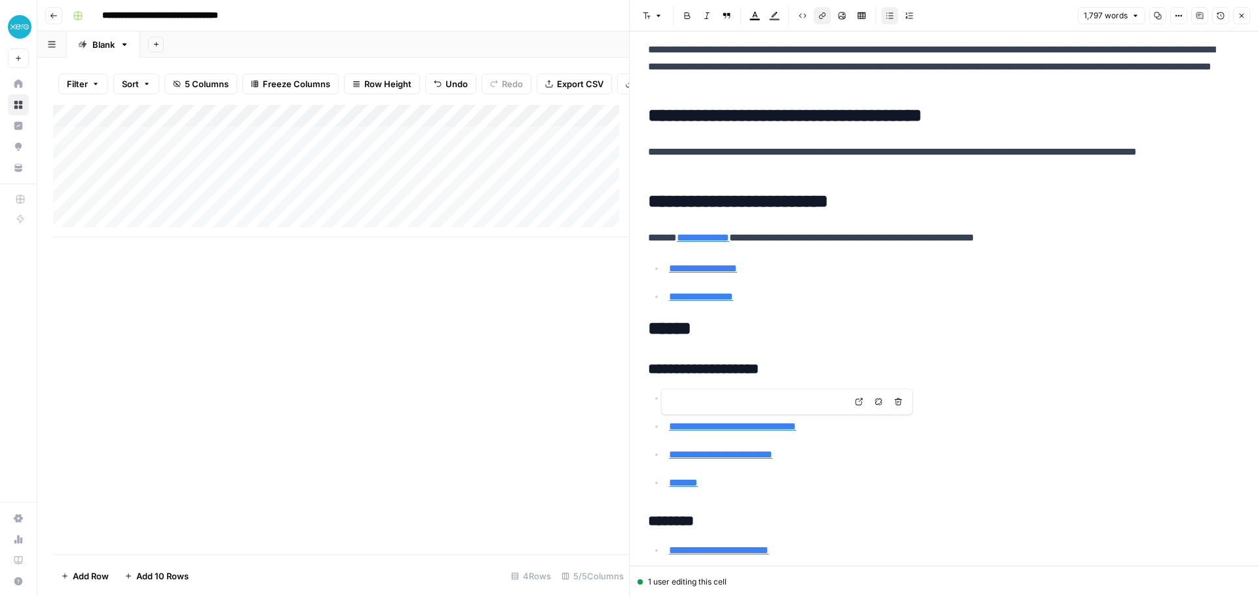
type input "/au/advisors/"
click at [928, 365] on h3 "**********" at bounding box center [939, 369] width 582 height 18
click at [717, 550] on link "**********" at bounding box center [719, 550] width 100 height 10
click at [944, 395] on p "**********" at bounding box center [949, 398] width 561 height 17
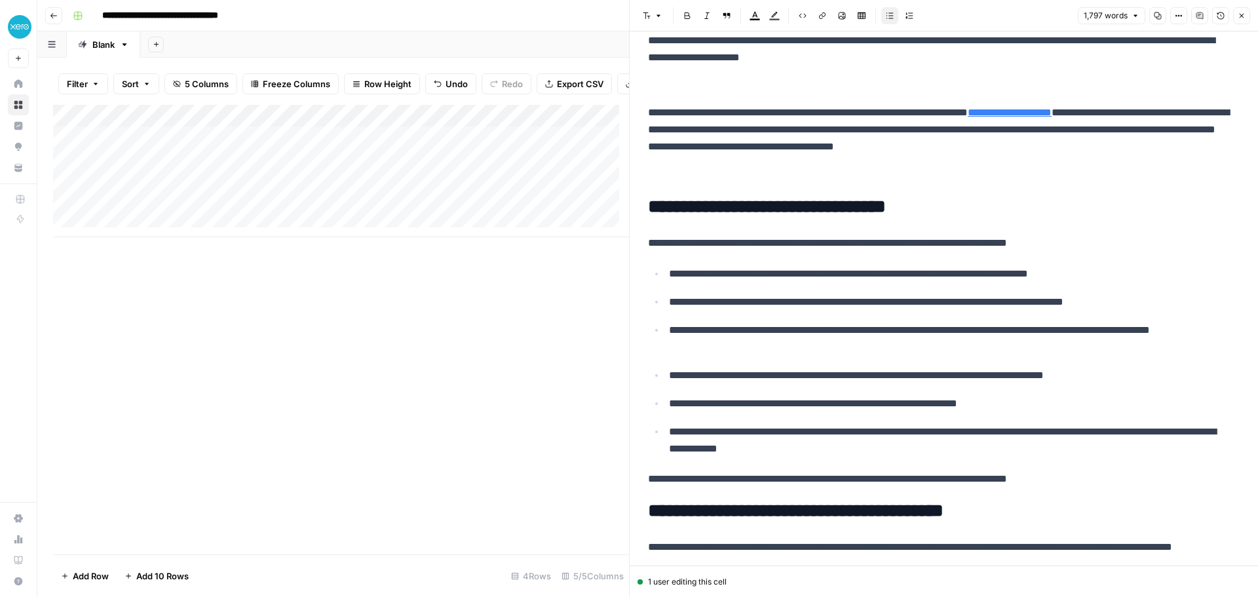
scroll to position [2547, 0]
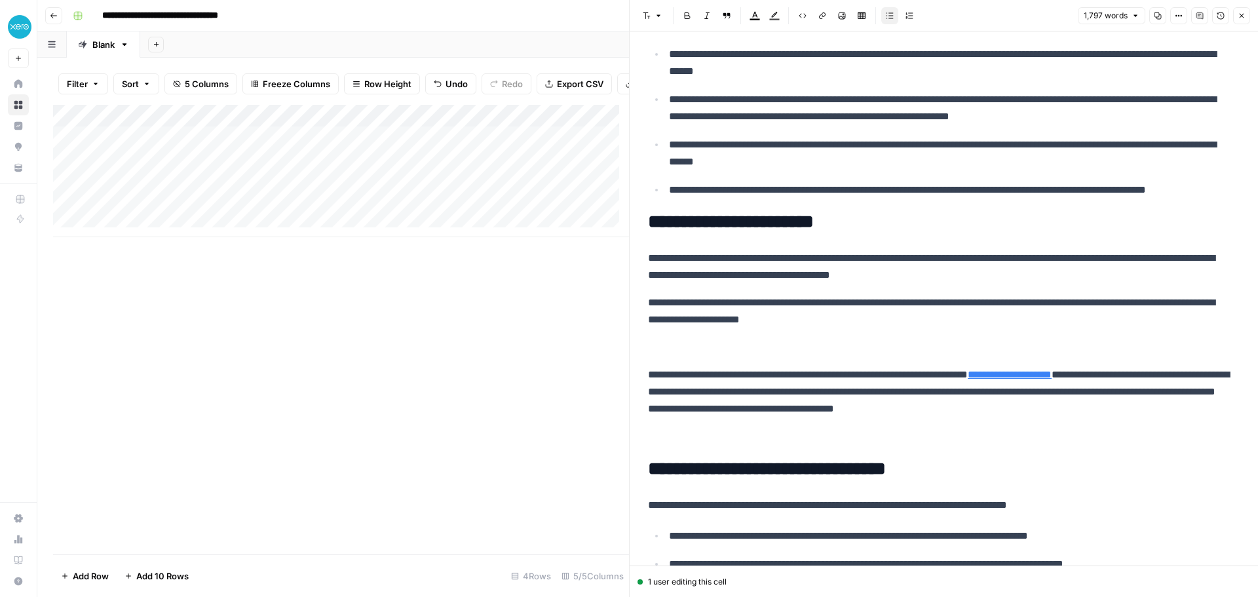
click at [1052, 370] on link "**********" at bounding box center [1010, 375] width 84 height 10
click at [1025, 296] on p "**********" at bounding box center [939, 311] width 582 height 34
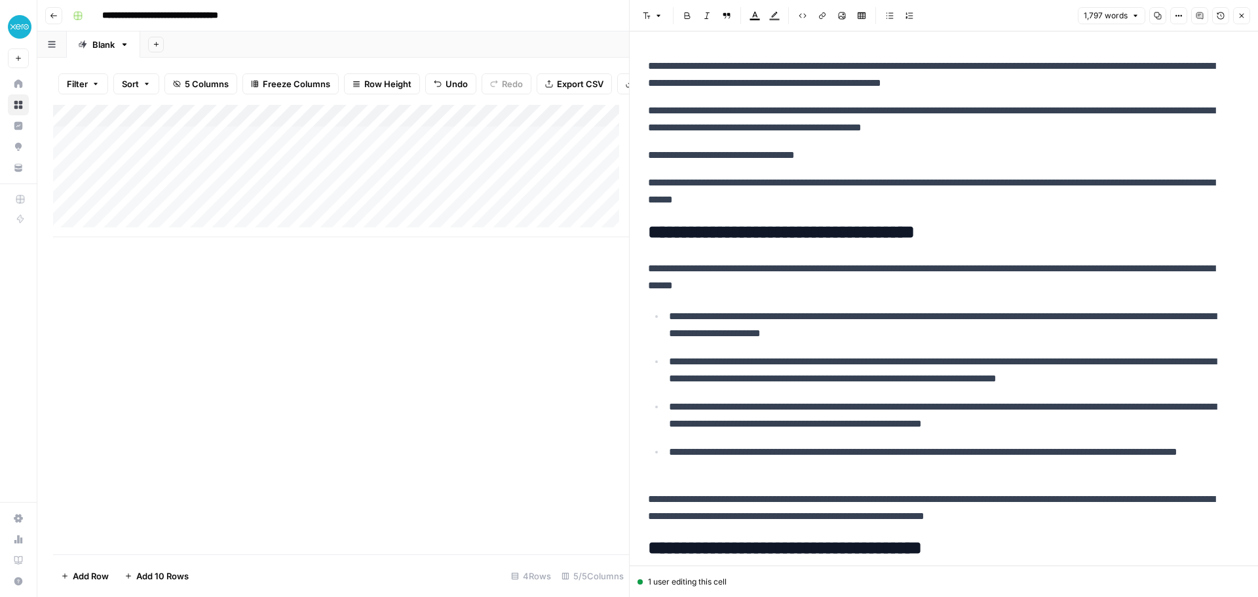
scroll to position [1629, 0]
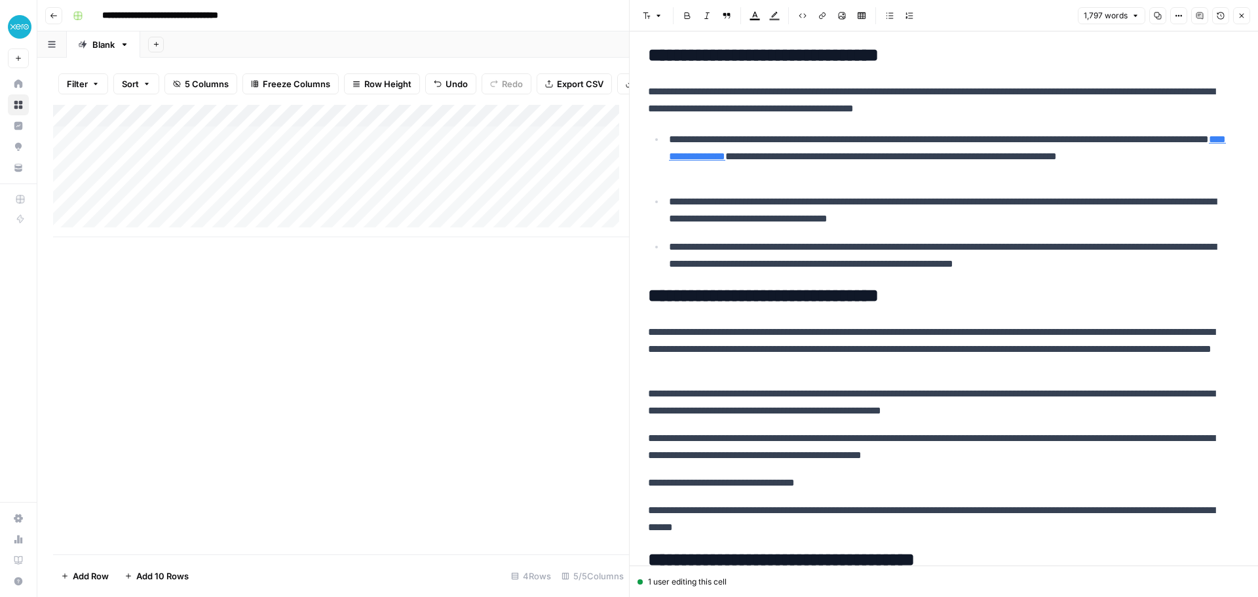
click at [828, 156] on link "**********" at bounding box center [947, 147] width 557 height 27
click at [450, 341] on div "Add Column" at bounding box center [341, 330] width 576 height 450
click at [1244, 16] on icon "button" at bounding box center [1242, 16] width 8 height 8
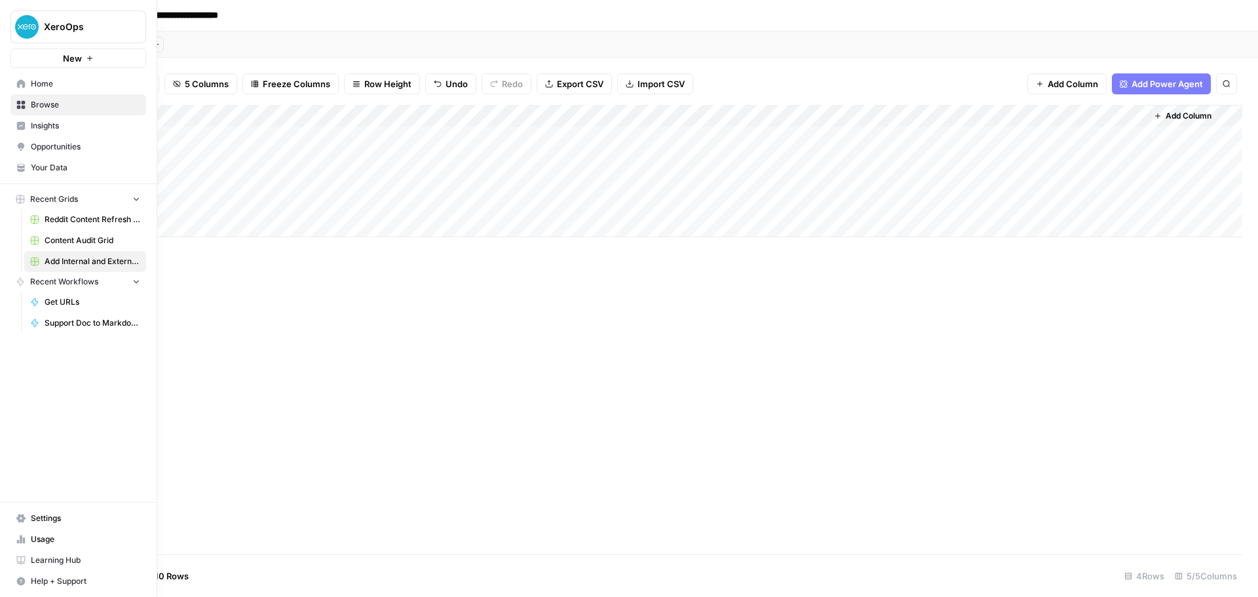
click at [73, 107] on span "Browse" at bounding box center [85, 105] width 109 height 12
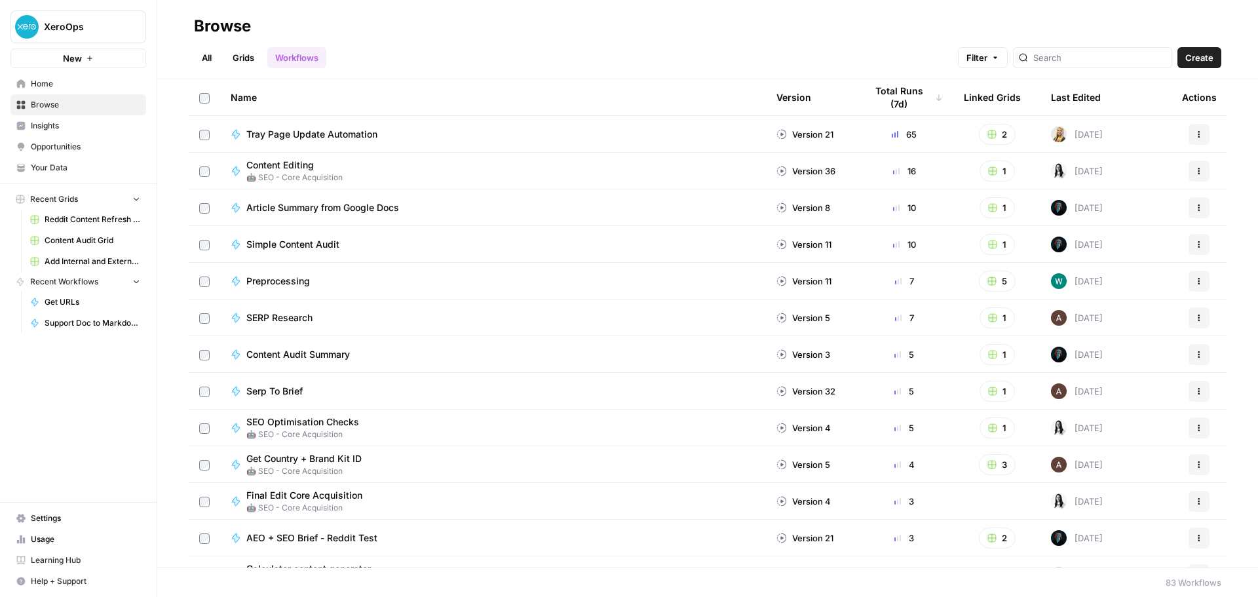
click at [83, 88] on span "Home" at bounding box center [85, 84] width 109 height 12
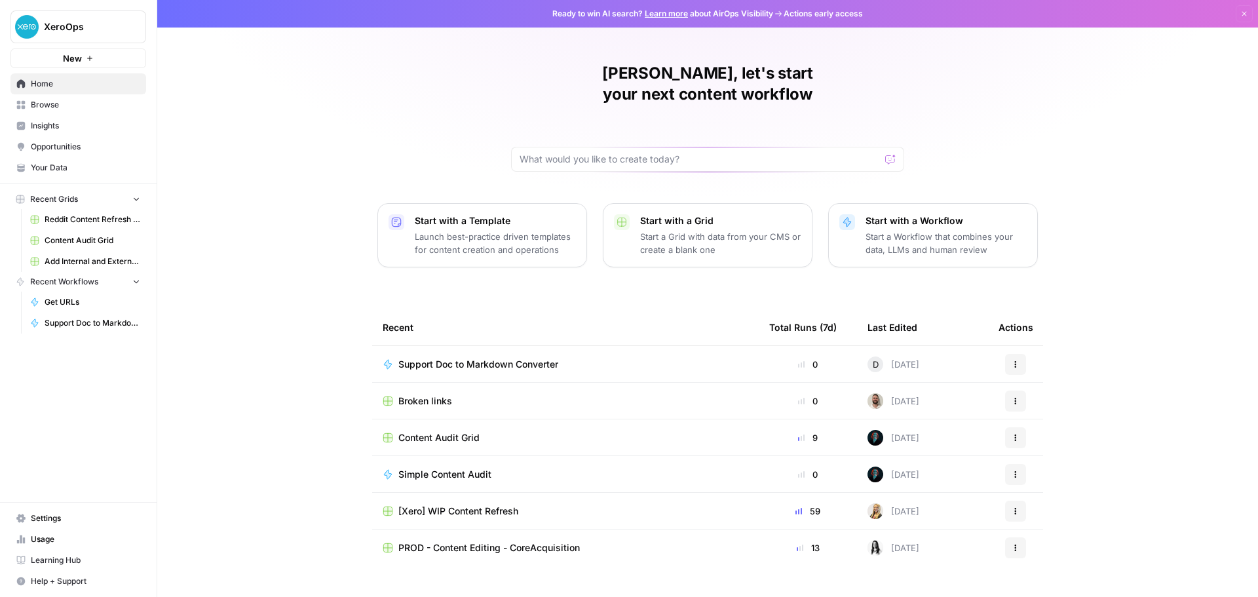
click at [77, 109] on span "Browse" at bounding box center [85, 105] width 109 height 12
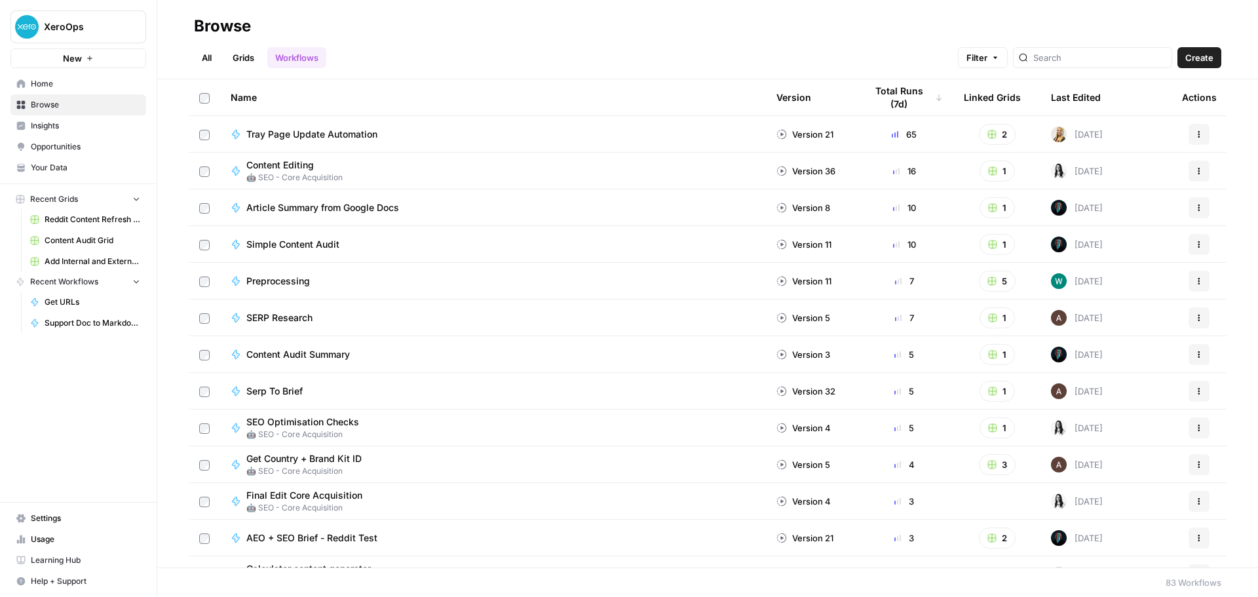
click at [83, 92] on link "Home" at bounding box center [78, 83] width 136 height 21
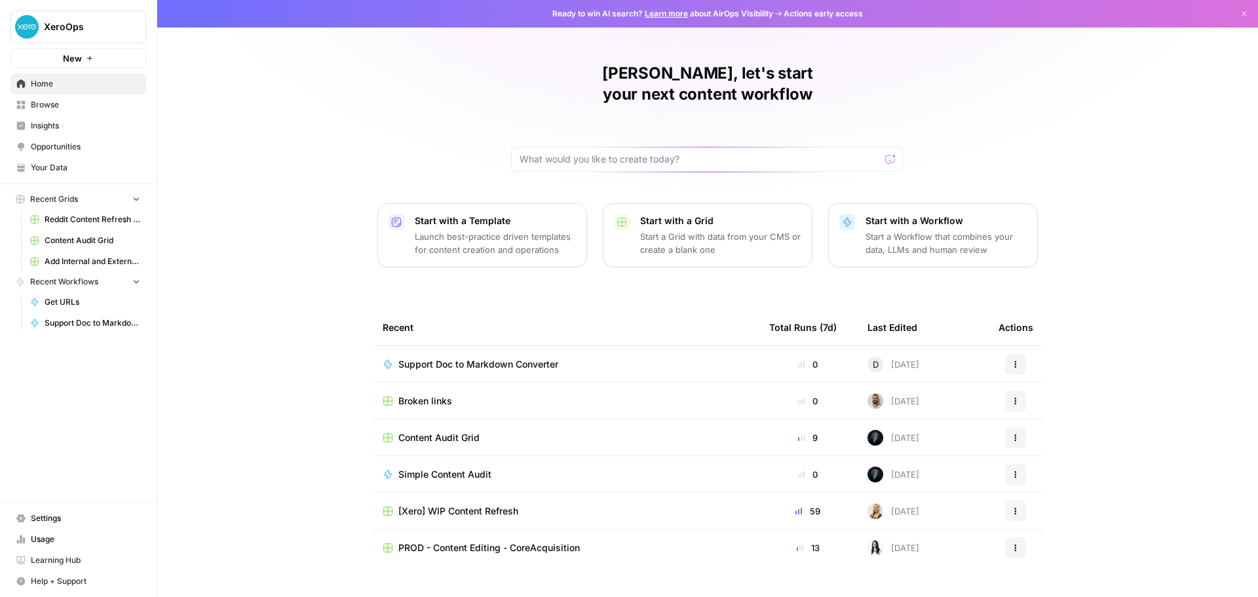
click at [507, 358] on span "Support Doc to Markdown Converter" at bounding box center [478, 364] width 160 height 13
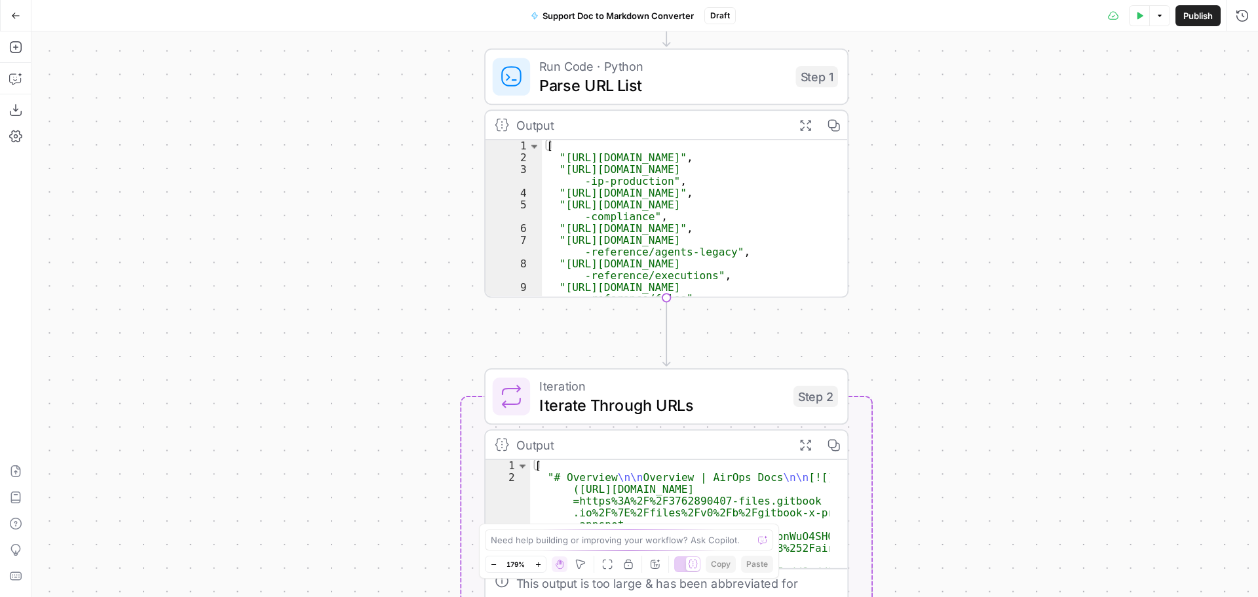
drag, startPoint x: 555, startPoint y: 265, endPoint x: 408, endPoint y: 299, distance: 151.2
click at [408, 299] on div "Workflow Input Settings Inputs Run Code · Python Parse URL List Step 1 Output E…" at bounding box center [644, 314] width 1227 height 566
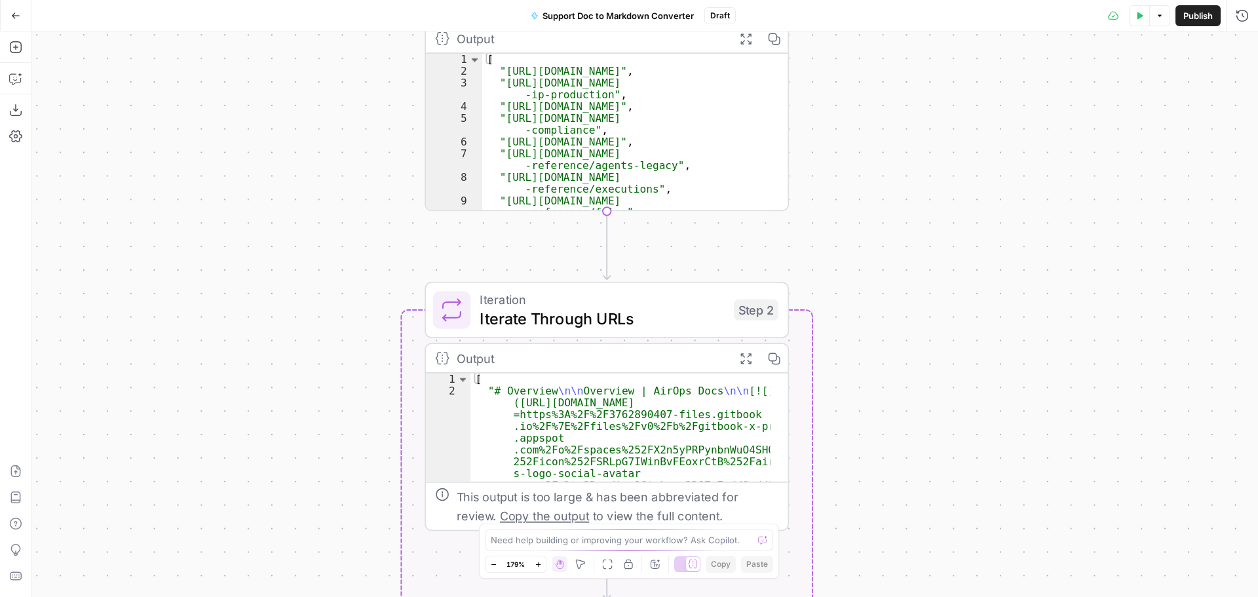
drag, startPoint x: 930, startPoint y: 220, endPoint x: 917, endPoint y: 191, distance: 31.4
click at [917, 191] on div "Workflow Input Settings Inputs Run Code · Python Parse URL List Step 1 Output E…" at bounding box center [644, 314] width 1227 height 566
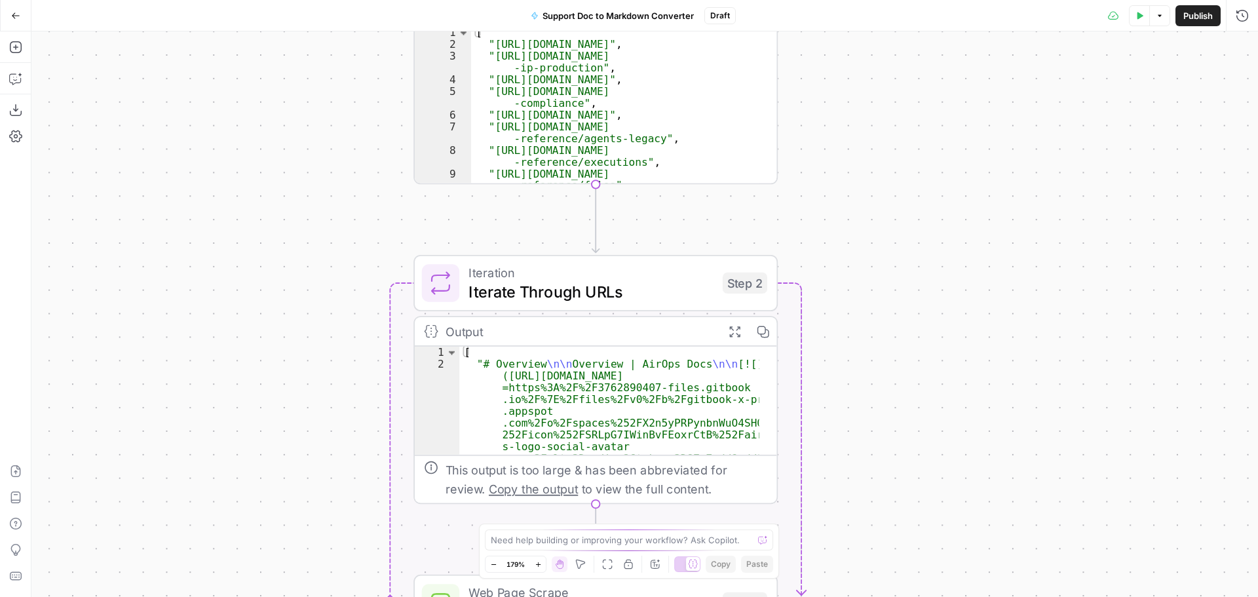
drag, startPoint x: 912, startPoint y: 234, endPoint x: 900, endPoint y: 170, distance: 64.5
click at [900, 170] on div "Workflow Input Settings Inputs Run Code · Python Parse URL List Step 1 Output E…" at bounding box center [644, 314] width 1227 height 566
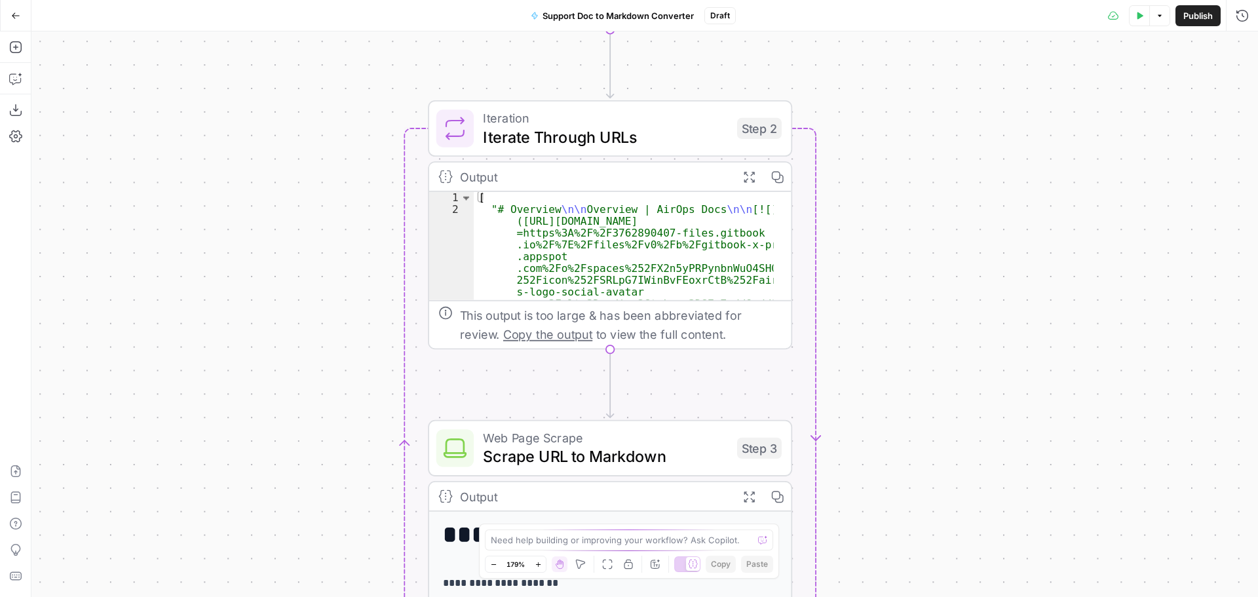
drag, startPoint x: 906, startPoint y: 294, endPoint x: 920, endPoint y: 176, distance: 118.8
click at [920, 176] on div "Workflow Input Settings Inputs Run Code · Python Parse URL List Step 1 Output E…" at bounding box center [644, 314] width 1227 height 566
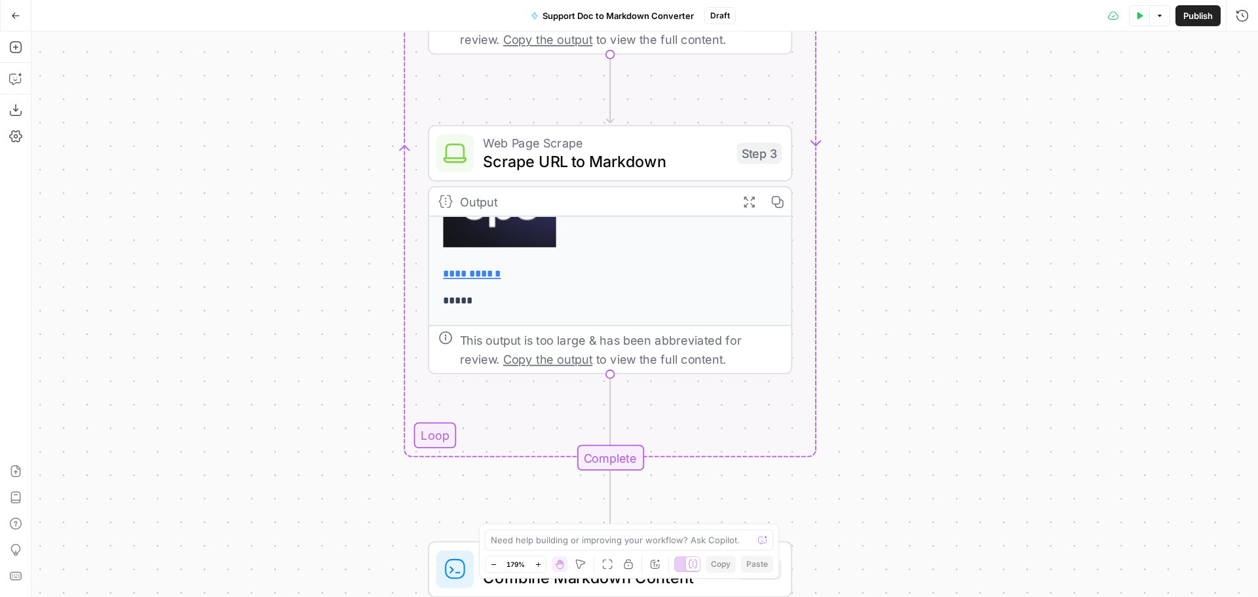
scroll to position [252, 0]
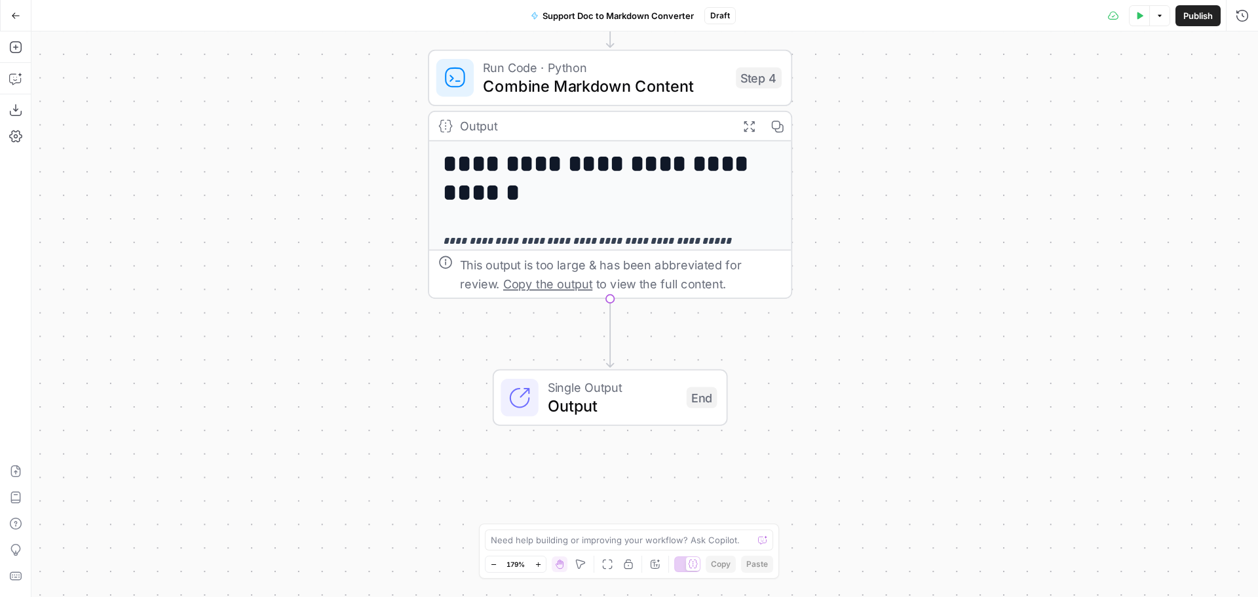
click at [20, 16] on icon "button" at bounding box center [15, 15] width 9 height 9
